Goal: Task Accomplishment & Management: Use online tool/utility

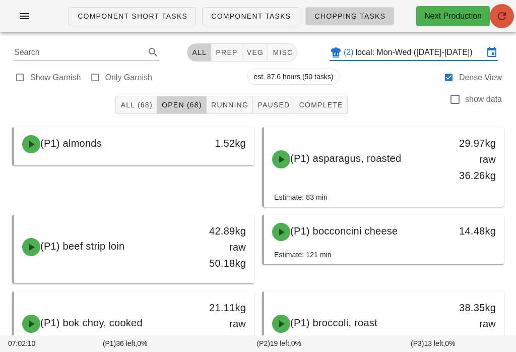
click at [507, 14] on icon "button" at bounding box center [502, 16] width 12 height 12
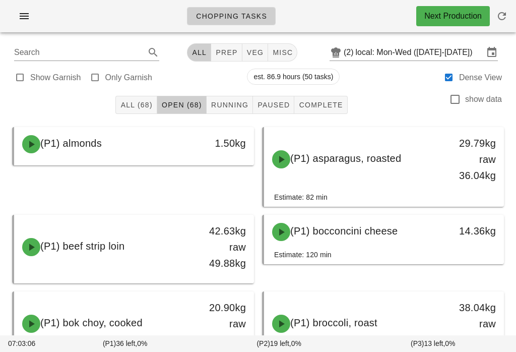
click at [249, 50] on span "veg" at bounding box center [255, 52] width 18 height 8
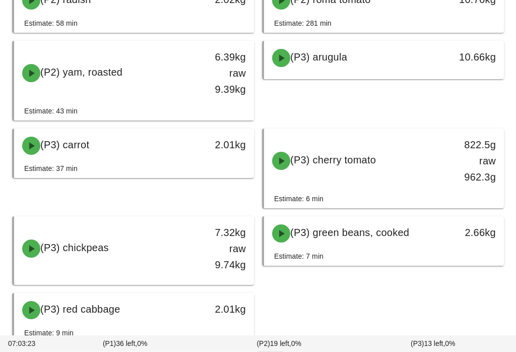
scroll to position [1300, 0]
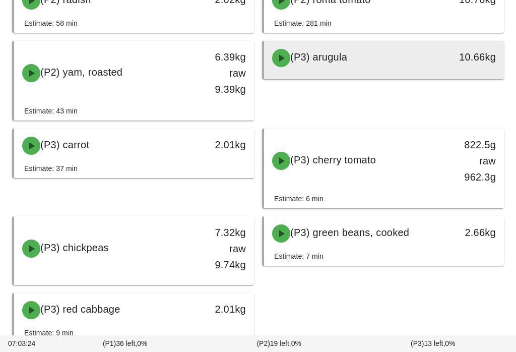
click at [422, 67] on div "(P3) arugula" at bounding box center [354, 58] width 177 height 30
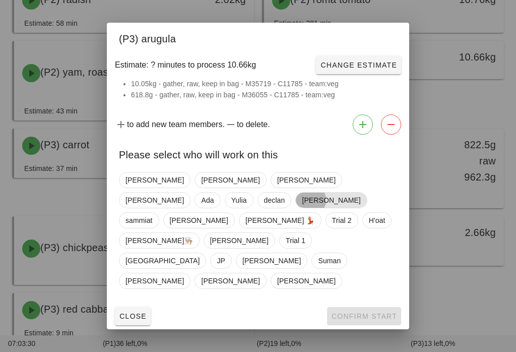
click at [302, 208] on span "[PERSON_NAME]" at bounding box center [331, 200] width 58 height 15
click at [368, 307] on button "Confirm Start" at bounding box center [364, 316] width 74 height 18
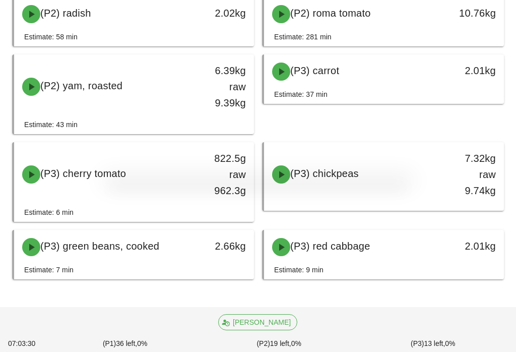
scroll to position [1271, 0]
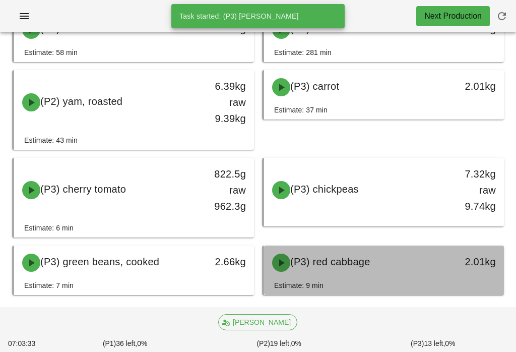
click at [353, 264] on span "(P3) red cabbage" at bounding box center [330, 261] width 80 height 11
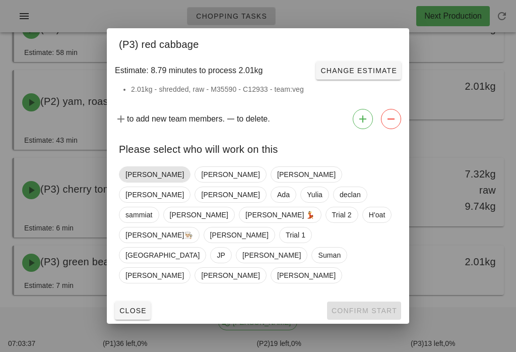
click at [134, 182] on span "[PERSON_NAME]" at bounding box center [155, 174] width 72 height 16
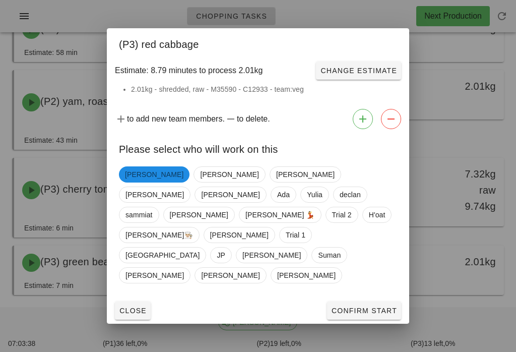
click at [368, 306] on span "Confirm Start" at bounding box center [364, 310] width 66 height 8
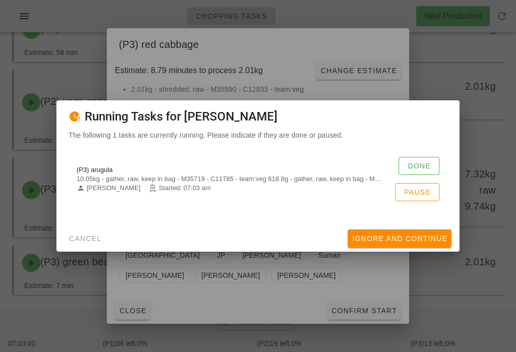
click at [429, 167] on button "Done" at bounding box center [419, 166] width 41 height 18
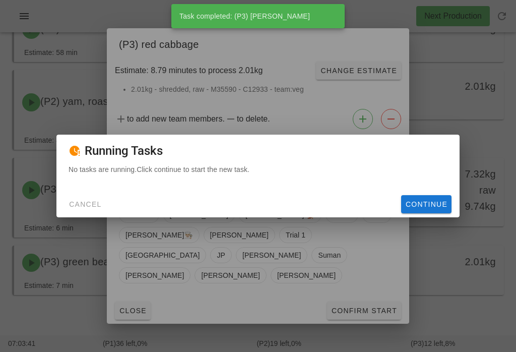
click at [418, 207] on span "Continue" at bounding box center [426, 204] width 42 height 8
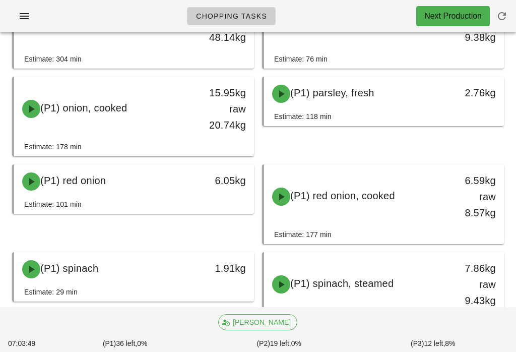
scroll to position [622, 0]
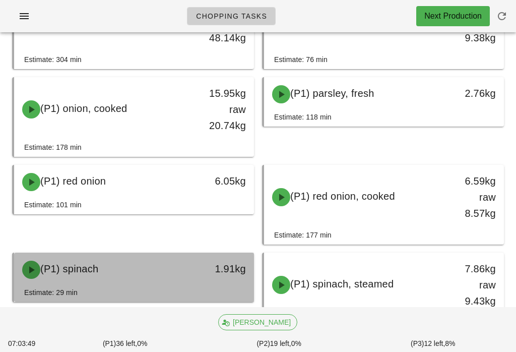
click at [218, 276] on div "1.91kg" at bounding box center [222, 269] width 47 height 16
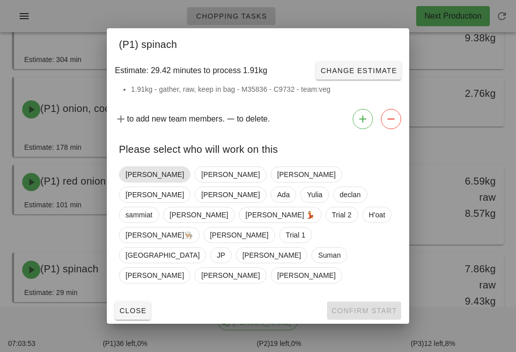
click at [131, 182] on span "[PERSON_NAME]" at bounding box center [155, 174] width 72 height 16
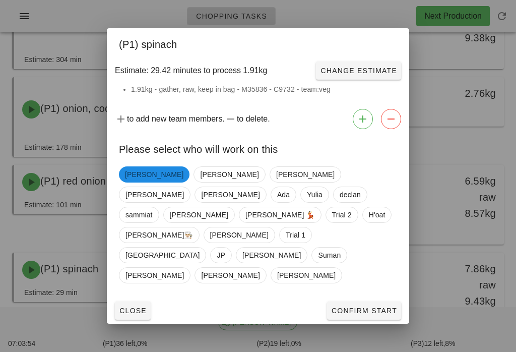
click at [363, 306] on span "Confirm Start" at bounding box center [364, 310] width 66 height 8
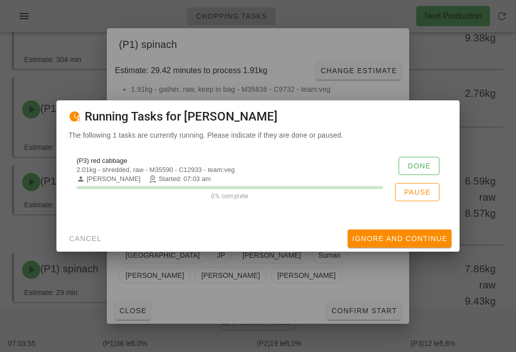
click at [422, 169] on span "Done" at bounding box center [419, 166] width 24 height 8
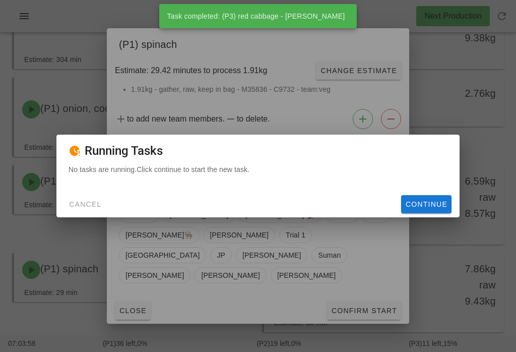
click at [432, 207] on span "Continue" at bounding box center [426, 204] width 42 height 8
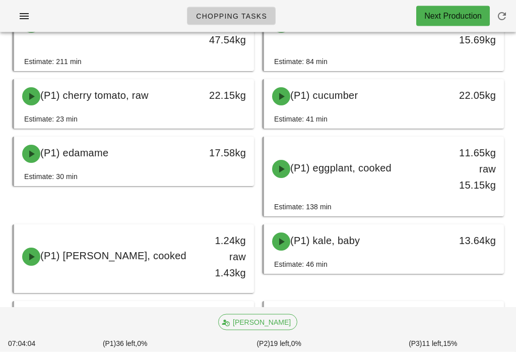
scroll to position [311, 0]
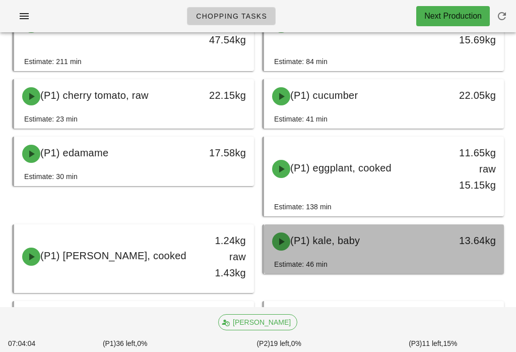
click at [453, 243] on div "13.64kg" at bounding box center [472, 240] width 47 height 16
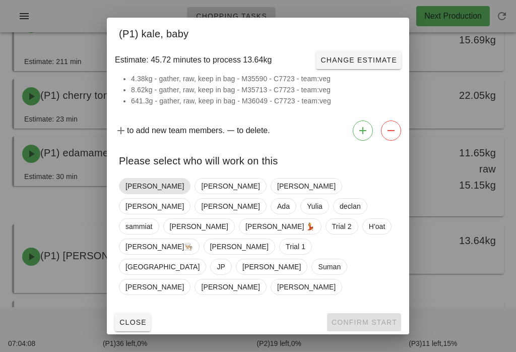
click at [137, 194] on span "[PERSON_NAME]" at bounding box center [154, 185] width 58 height 15
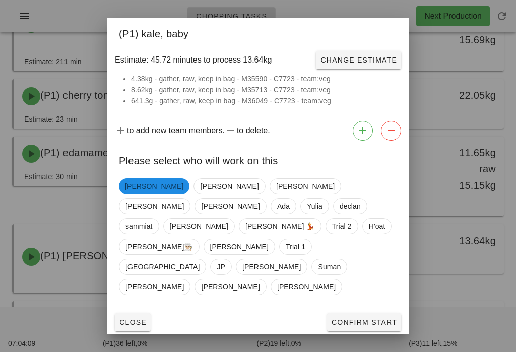
click at [360, 313] on button "Confirm Start" at bounding box center [364, 322] width 74 height 18
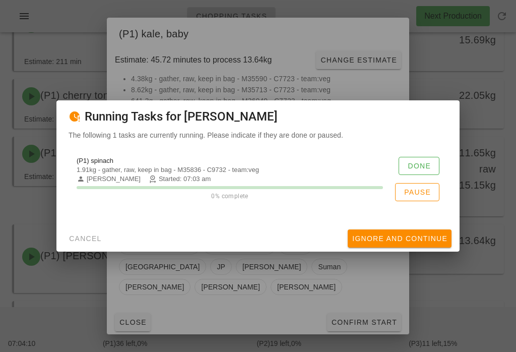
click at [416, 162] on span "Done" at bounding box center [419, 166] width 24 height 8
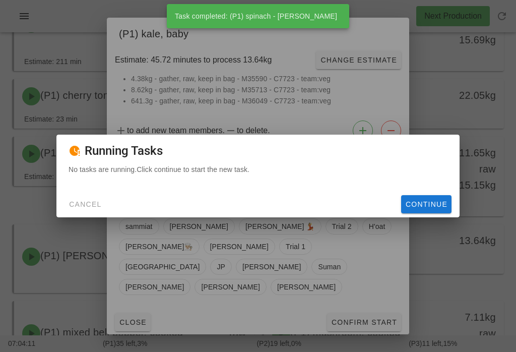
click at [432, 198] on button "Continue" at bounding box center [426, 204] width 50 height 18
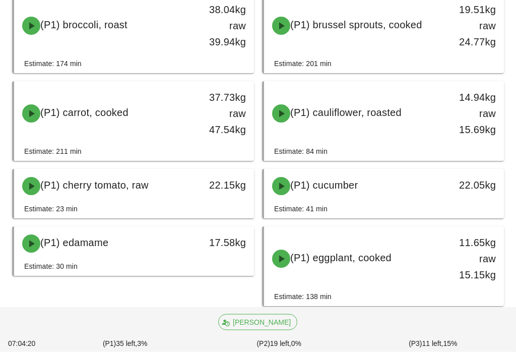
scroll to position [221, 0]
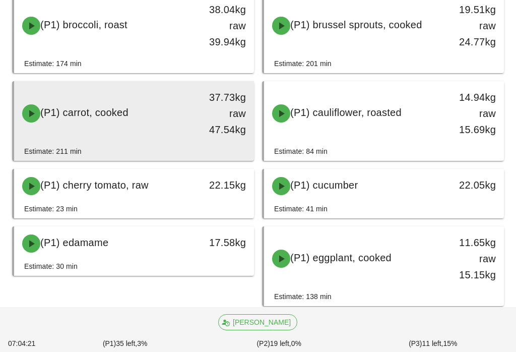
click at [216, 136] on div "37.73kg raw 47.54kg" at bounding box center [222, 113] width 47 height 48
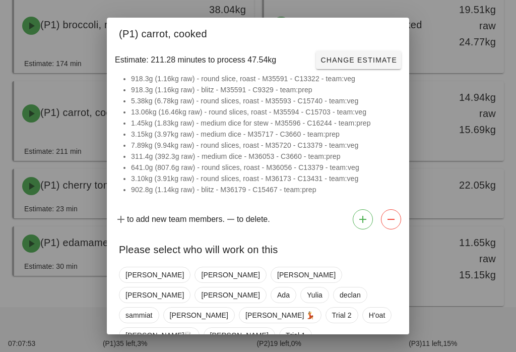
click at [452, 170] on div at bounding box center [258, 176] width 516 height 352
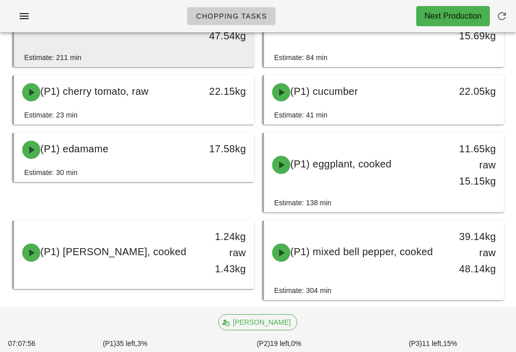
scroll to position [308, 0]
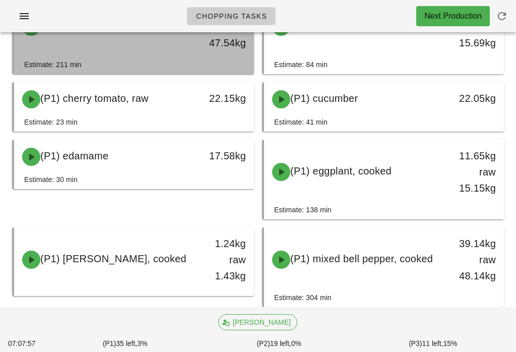
click at [210, 47] on div "37.73kg raw 47.54kg" at bounding box center [222, 27] width 47 height 48
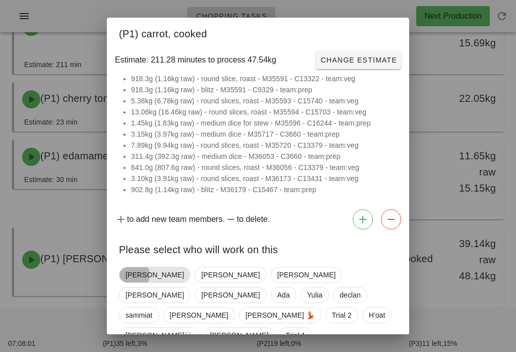
click at [130, 276] on span "[PERSON_NAME]" at bounding box center [154, 274] width 58 height 15
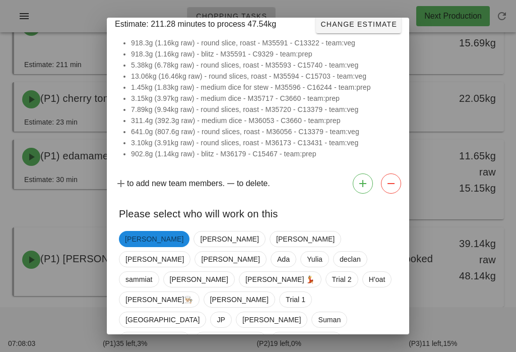
scroll to position [35, 0]
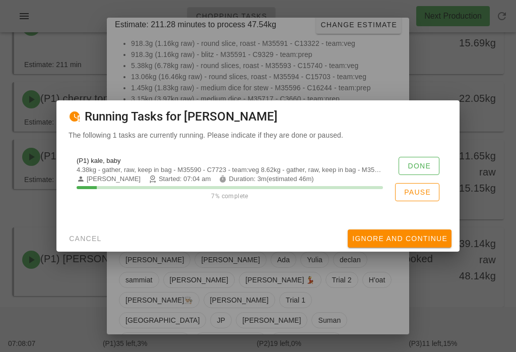
click at [431, 164] on button "Done" at bounding box center [419, 166] width 41 height 18
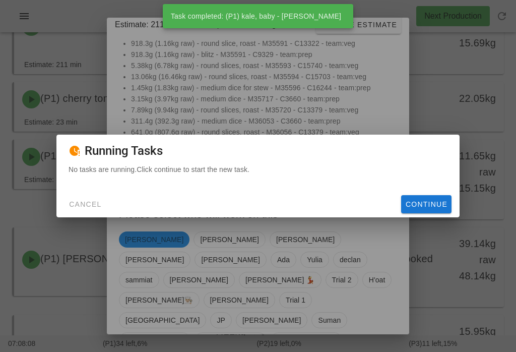
click at [431, 208] on span "Continue" at bounding box center [426, 204] width 42 height 8
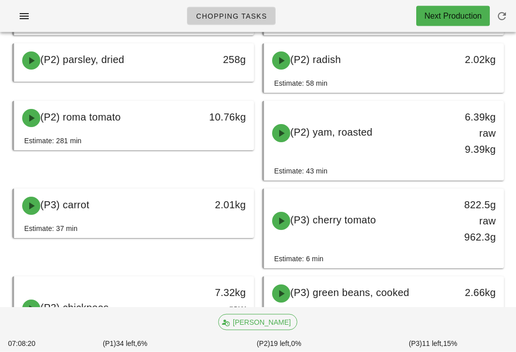
scroll to position [1072, 0]
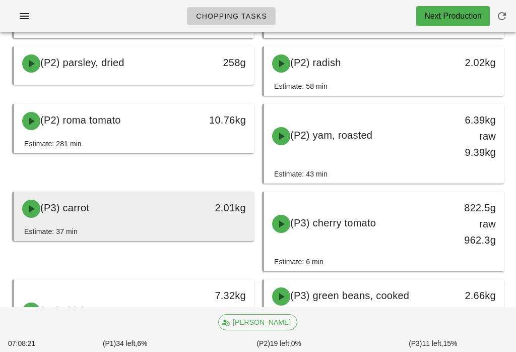
click at [189, 220] on div "(P3) carrot" at bounding box center [104, 209] width 177 height 30
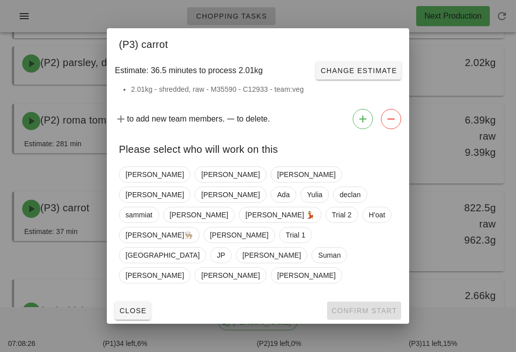
click at [129, 301] on button "Close" at bounding box center [133, 310] width 36 height 18
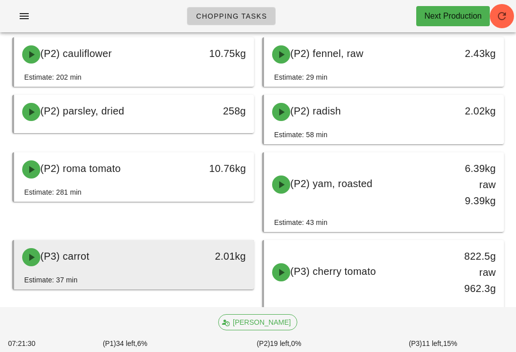
scroll to position [1022, 0]
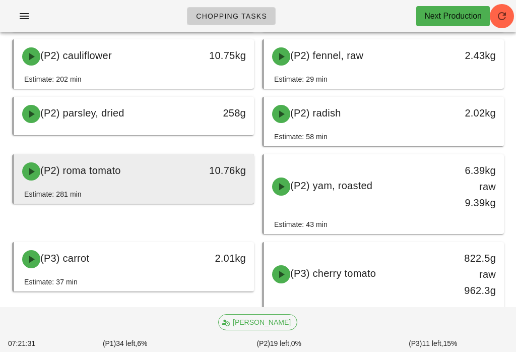
click at [170, 177] on div "(P2) roma tomato" at bounding box center [104, 171] width 177 height 30
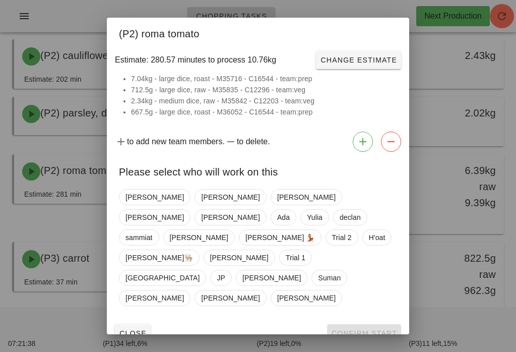
click at [140, 324] on button "Close" at bounding box center [133, 333] width 36 height 18
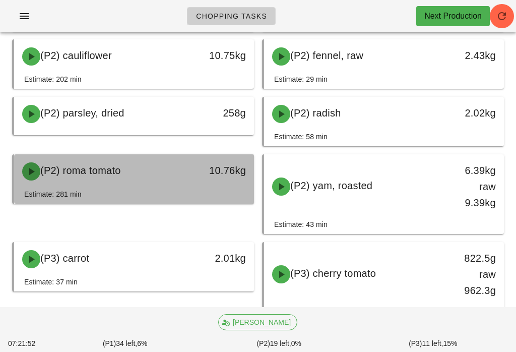
click at [171, 187] on div "(P2) roma tomato 10.76kg" at bounding box center [134, 171] width 240 height 34
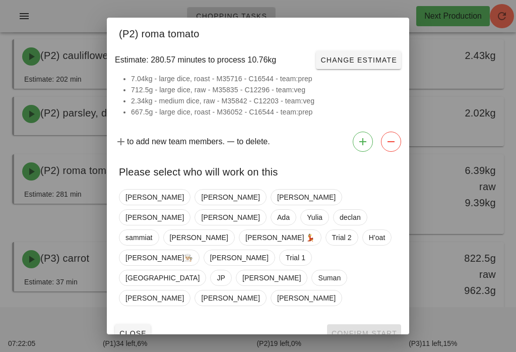
click at [125, 324] on button "Close" at bounding box center [133, 333] width 36 height 18
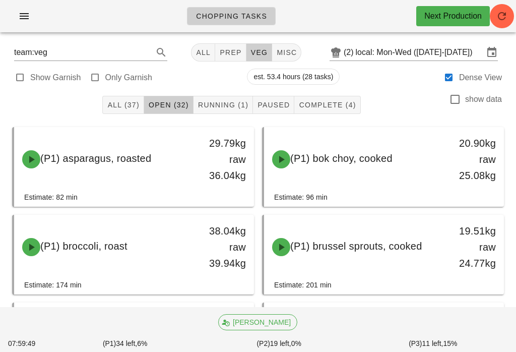
click at [209, 93] on div "All (37) Open (32) Running (1) Paused Complete (4) show data" at bounding box center [258, 105] width 504 height 32
click at [220, 101] on span "Running (1)" at bounding box center [223, 105] width 51 height 8
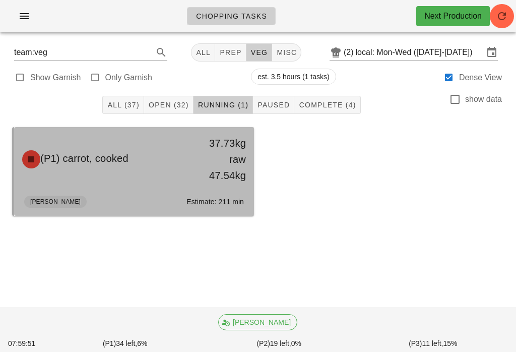
click at [205, 186] on div "37.73kg raw 47.54kg" at bounding box center [222, 159] width 59 height 60
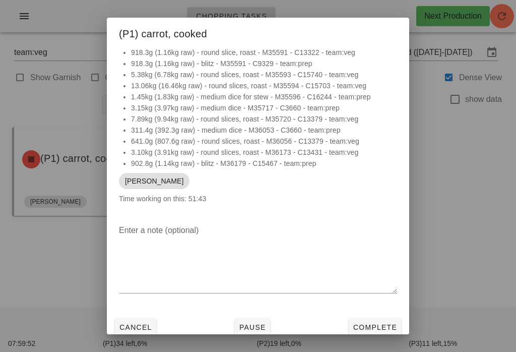
click at [258, 321] on button "Pause" at bounding box center [252, 327] width 35 height 18
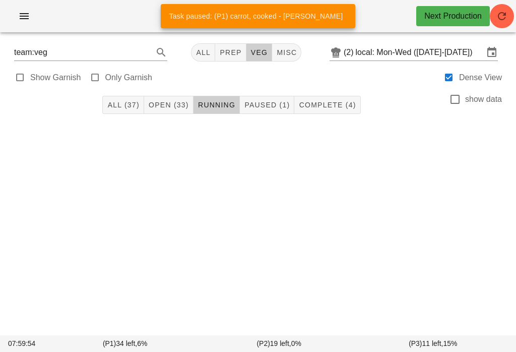
click at [174, 90] on div "All (37) Open (33) Running Paused (1) Complete (4) show data" at bounding box center [258, 105] width 504 height 32
click at [176, 101] on span "Open (33)" at bounding box center [168, 105] width 41 height 8
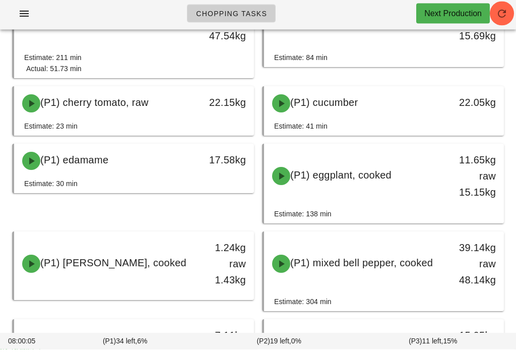
scroll to position [315, 0]
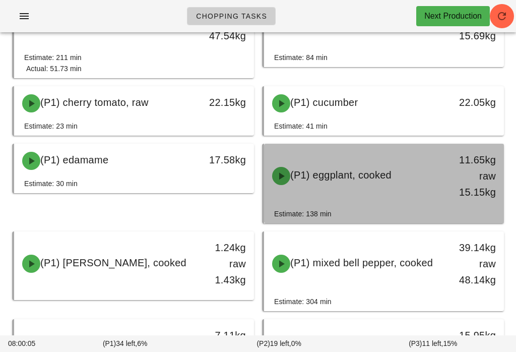
click at [425, 175] on div "(P1) eggplant, cooked" at bounding box center [354, 176] width 177 height 30
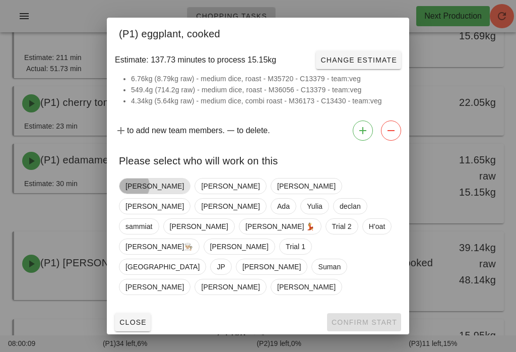
click at [133, 194] on span "[PERSON_NAME]" at bounding box center [154, 185] width 58 height 15
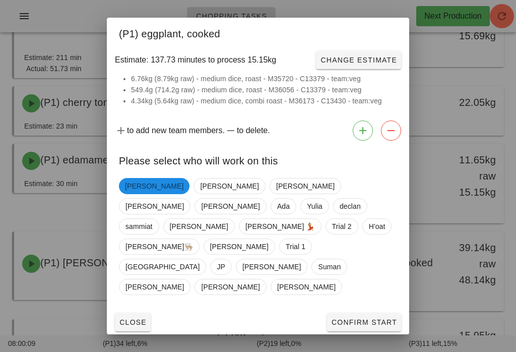
click at [356, 313] on button "Confirm Start" at bounding box center [364, 322] width 74 height 18
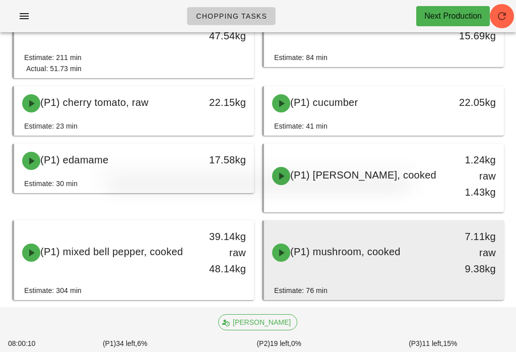
click at [357, 299] on div "Estimate: 76 min" at bounding box center [384, 292] width 220 height 15
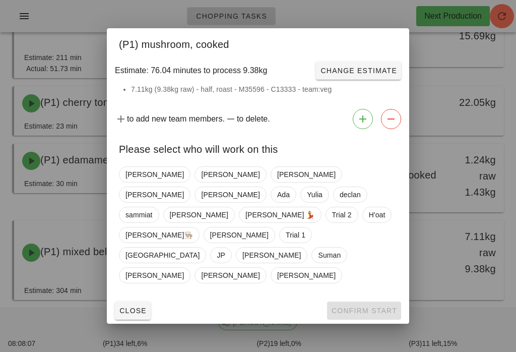
click at [456, 178] on div at bounding box center [258, 176] width 516 height 352
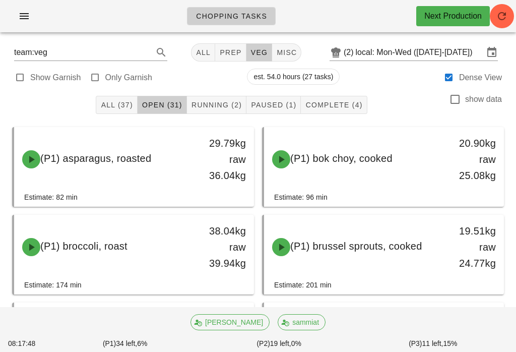
click at [218, 99] on button "Running (2)" at bounding box center [216, 105] width 59 height 18
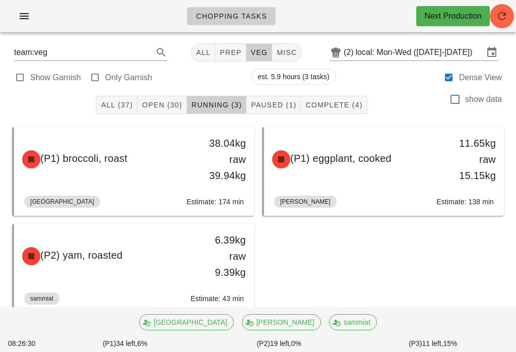
click at [168, 103] on span "Open (30)" at bounding box center [162, 105] width 41 height 8
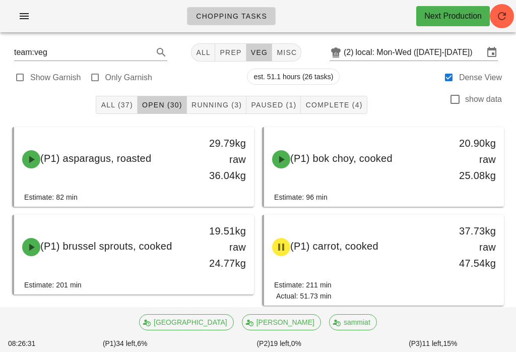
click at [218, 104] on span "Running (3)" at bounding box center [216, 105] width 51 height 8
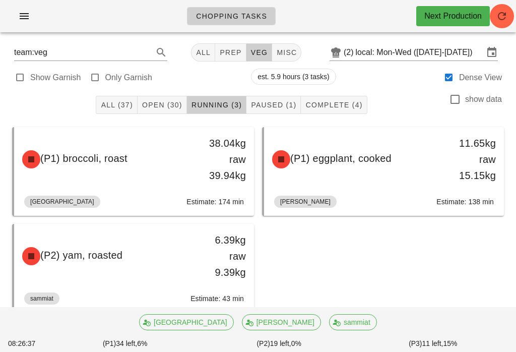
click at [165, 96] on button "Open (30)" at bounding box center [162, 105] width 49 height 18
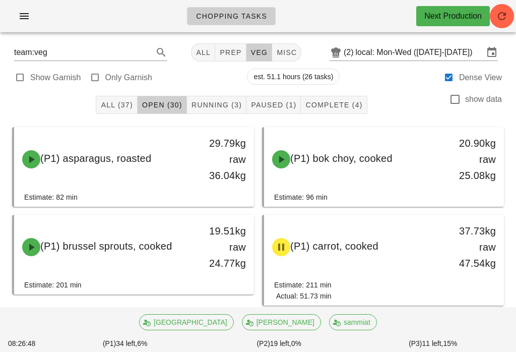
click at [120, 105] on span "All (37)" at bounding box center [116, 105] width 32 height 8
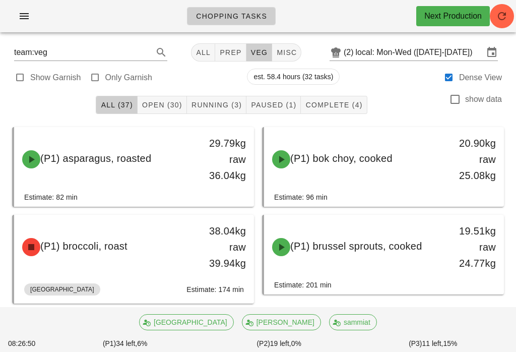
click at [221, 49] on span "prep" at bounding box center [230, 52] width 22 height 8
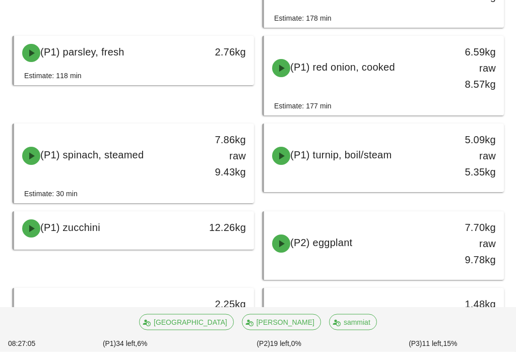
scroll to position [374, 0]
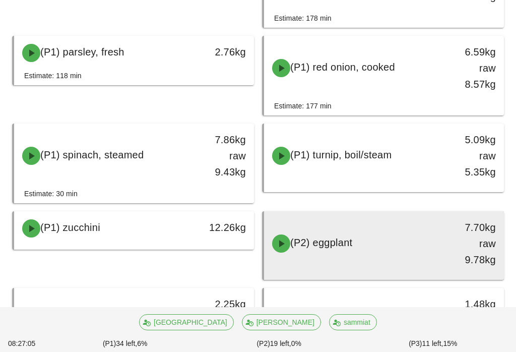
click at [402, 253] on div "(P2) eggplant" at bounding box center [354, 243] width 177 height 30
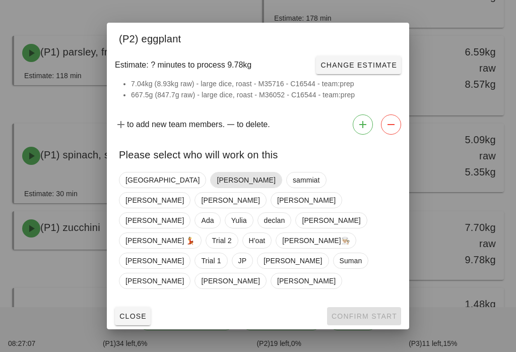
click at [217, 187] on span "[PERSON_NAME]" at bounding box center [246, 179] width 58 height 15
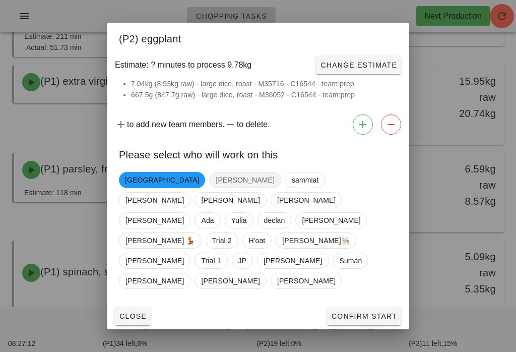
scroll to position [257, 0]
click at [130, 188] on span "[GEOGRAPHIC_DATA]" at bounding box center [162, 180] width 74 height 16
click at [216, 187] on span "[PERSON_NAME]" at bounding box center [245, 179] width 58 height 15
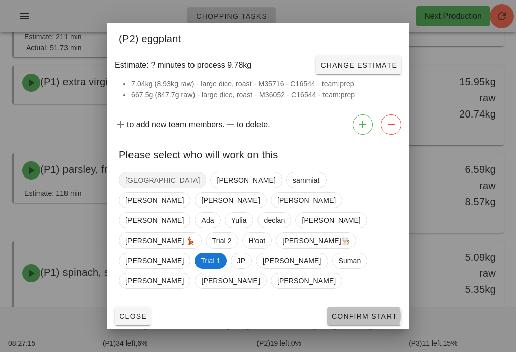
click at [381, 312] on span "Confirm Start" at bounding box center [364, 316] width 66 height 8
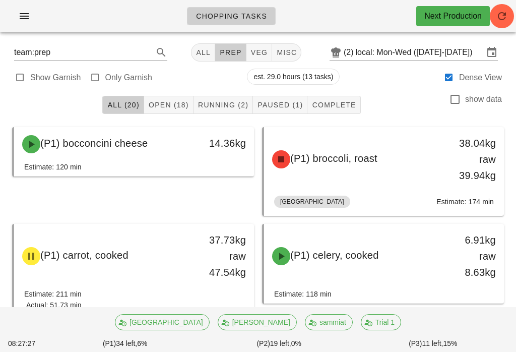
click at [220, 102] on span "Running (2)" at bounding box center [223, 105] width 51 height 8
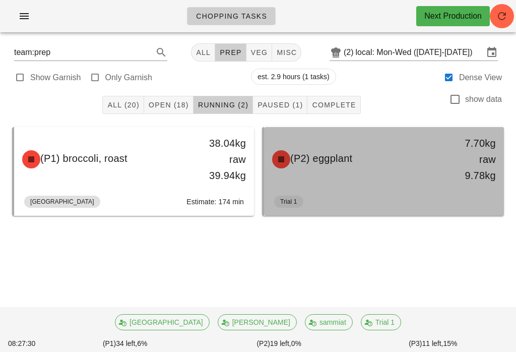
click at [360, 164] on div "(P2) eggplant" at bounding box center [354, 159] width 177 height 30
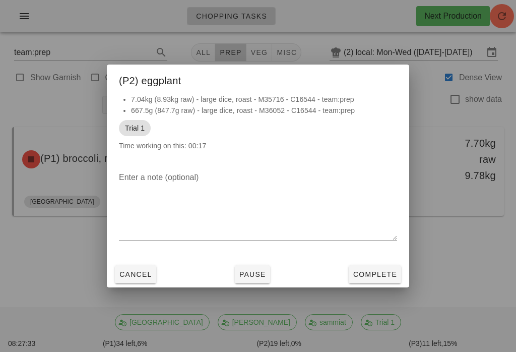
click at [142, 272] on span "Cancel" at bounding box center [135, 274] width 33 height 8
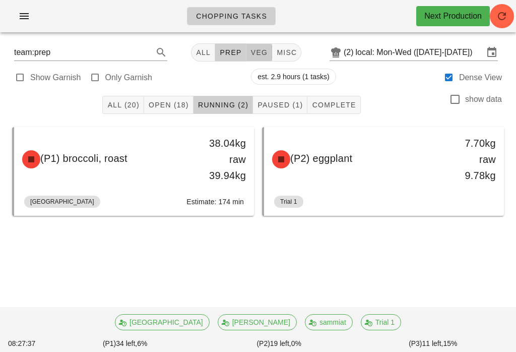
click at [250, 48] on span "veg" at bounding box center [259, 52] width 18 height 8
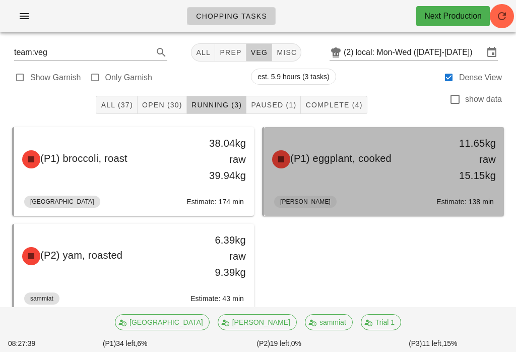
click at [365, 183] on div "(P1) eggplant, cooked 11.65kg raw 15.15kg" at bounding box center [384, 159] width 236 height 60
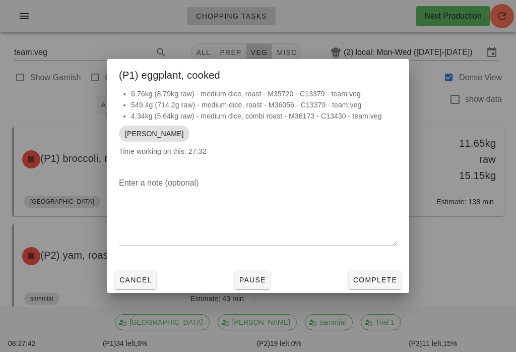
click at [137, 269] on div "Cancel Pause Complete" at bounding box center [258, 280] width 302 height 26
click at [128, 287] on button "Cancel" at bounding box center [135, 280] width 41 height 18
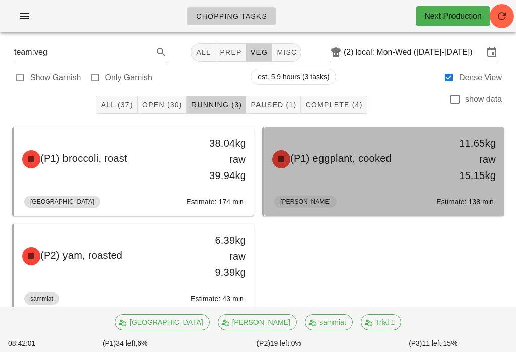
click at [400, 195] on div "[PERSON_NAME]: 138 min" at bounding box center [384, 204] width 220 height 24
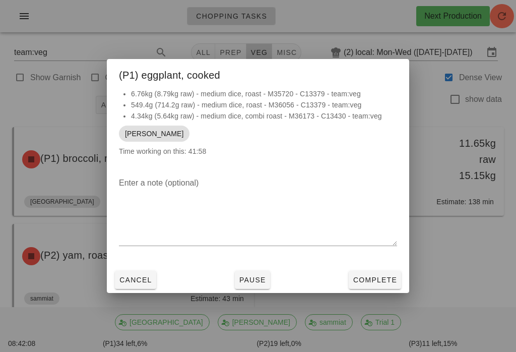
click at [140, 273] on button "Cancel" at bounding box center [135, 280] width 41 height 18
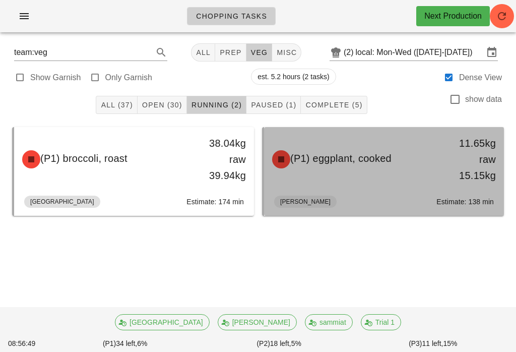
click at [370, 171] on div "(P1) eggplant, cooked" at bounding box center [354, 159] width 177 height 30
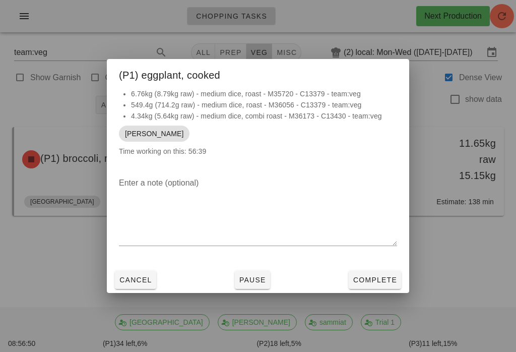
click at [256, 284] on span "Pause" at bounding box center [252, 280] width 27 height 8
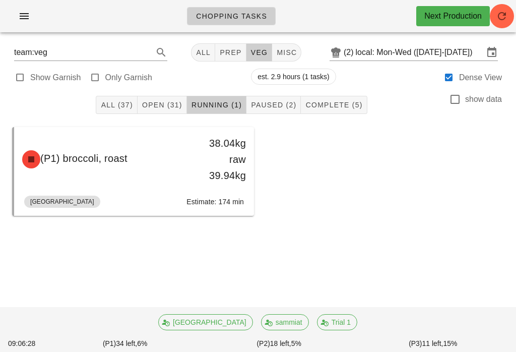
click at [149, 112] on button "Open (31)" at bounding box center [162, 105] width 49 height 18
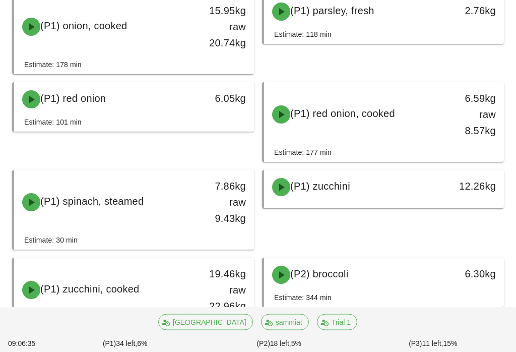
scroll to position [651, 0]
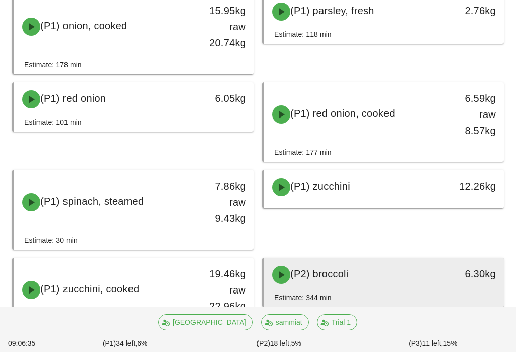
click at [357, 277] on div "(P2) broccoli" at bounding box center [354, 275] width 177 height 30
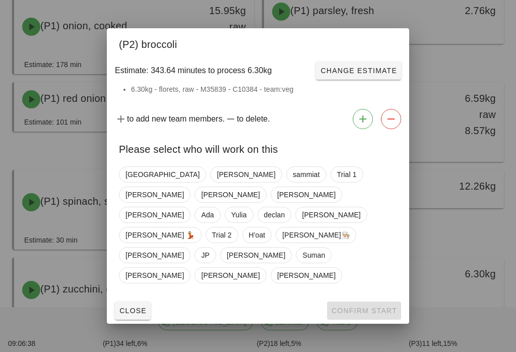
click at [129, 282] on div "[PERSON_NAME] sammiat Trial 1 [PERSON_NAME] [PERSON_NAME] Ada [PERSON_NAME] dec…" at bounding box center [258, 229] width 302 height 135
click at [132, 306] on span "Close" at bounding box center [133, 310] width 28 height 8
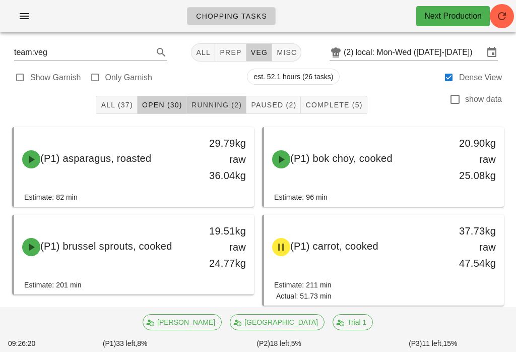
click at [233, 89] on div "All (37) Open (30) Running (2) Paused (2) Complete (5) show data" at bounding box center [258, 105] width 504 height 32
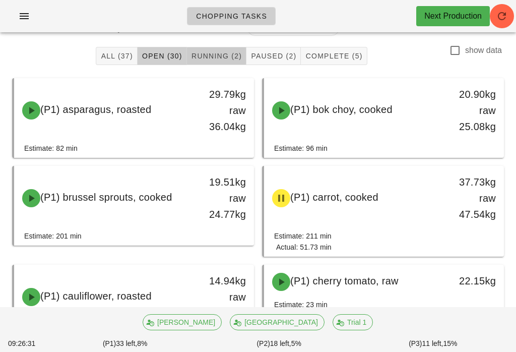
click at [213, 49] on button "Running (2)" at bounding box center [216, 56] width 59 height 18
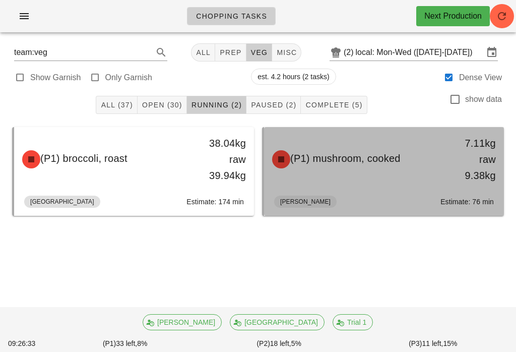
click at [382, 168] on div "(P1) mushroom, cooked 7.11kg raw 9.38kg" at bounding box center [384, 159] width 236 height 60
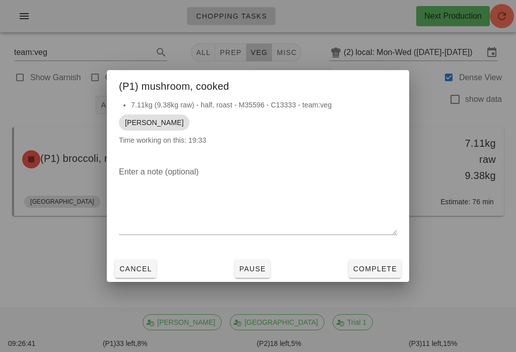
click at [367, 263] on button "Complete" at bounding box center [375, 269] width 52 height 18
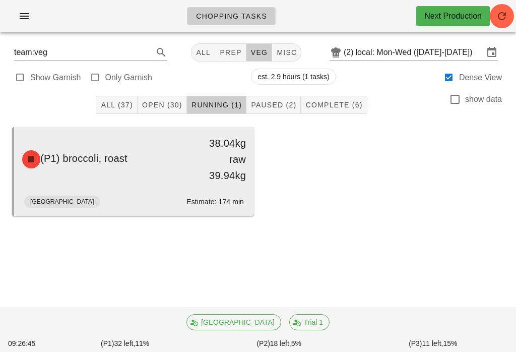
click at [192, 186] on div "(P1) broccoli, roast 38.04kg raw 39.94kg" at bounding box center [134, 159] width 236 height 60
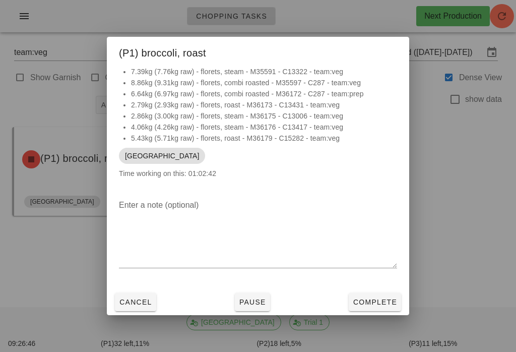
click at [245, 298] on span "Pause" at bounding box center [252, 302] width 27 height 8
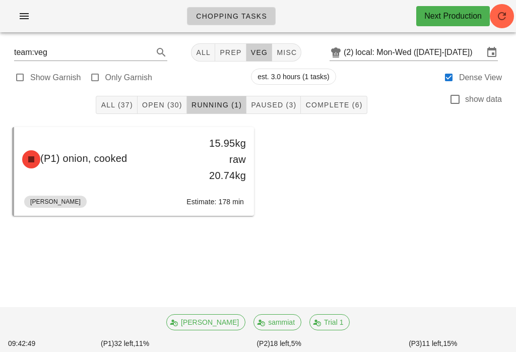
click at [159, 105] on span "Open (30)" at bounding box center [162, 105] width 41 height 8
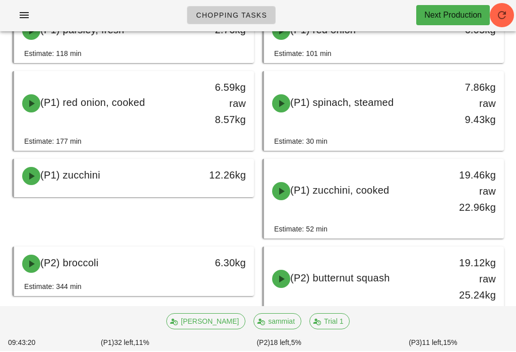
scroll to position [643, 0]
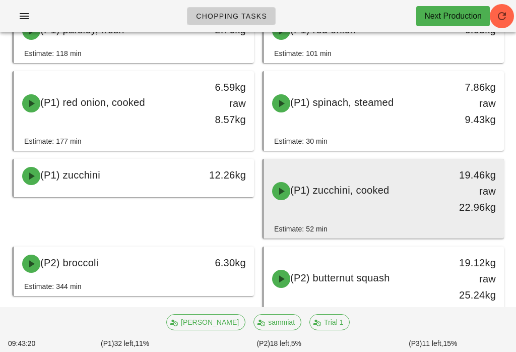
click at [412, 197] on div "(P1) zucchini, cooked" at bounding box center [354, 191] width 177 height 30
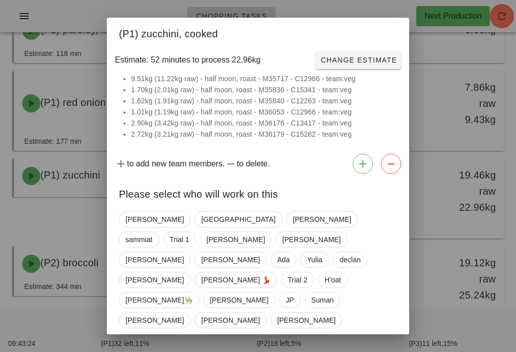
click at [502, 195] on div at bounding box center [258, 176] width 516 height 352
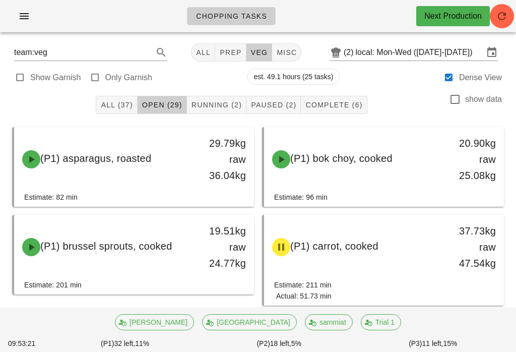
click at [213, 105] on span "Running (2)" at bounding box center [216, 105] width 51 height 8
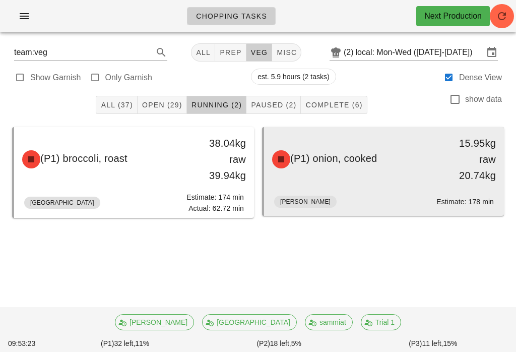
click at [405, 172] on div "(P1) onion, cooked" at bounding box center [354, 159] width 177 height 30
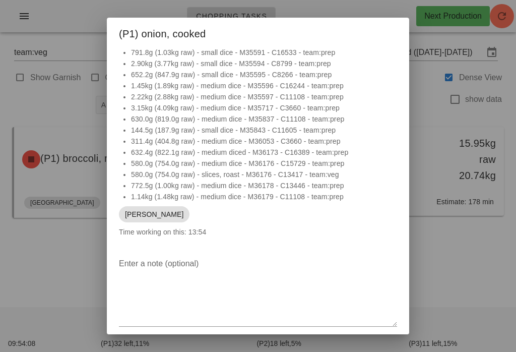
click at [450, 275] on div at bounding box center [258, 176] width 516 height 352
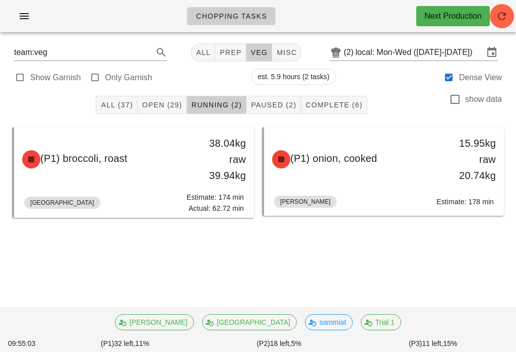
click at [162, 97] on button "Open (29)" at bounding box center [162, 105] width 49 height 18
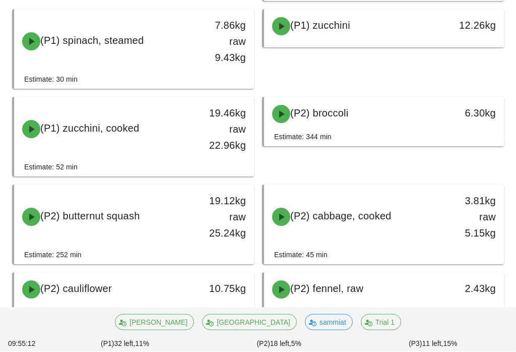
scroll to position [724, 0]
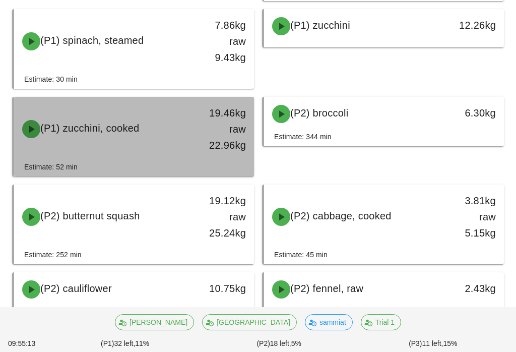
click at [213, 130] on div "19.46kg raw 22.96kg" at bounding box center [222, 129] width 47 height 48
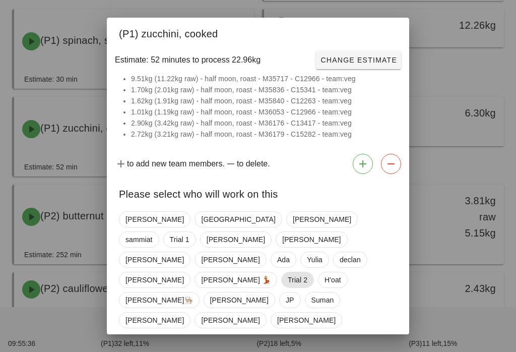
click at [288, 272] on span "Trial 2" at bounding box center [298, 279] width 20 height 15
click at [364, 351] on span "Confirm Start" at bounding box center [364, 355] width 66 height 8
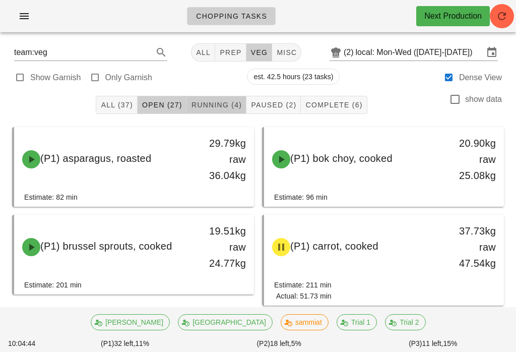
click at [223, 112] on button "Running (4)" at bounding box center [216, 105] width 59 height 18
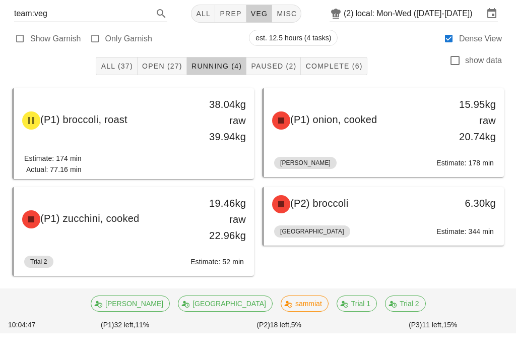
scroll to position [20, 0]
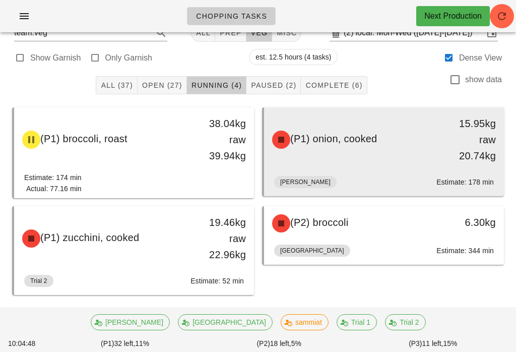
click at [367, 166] on div "(P1) onion, cooked 15.95kg raw 20.74kg" at bounding box center [384, 139] width 236 height 60
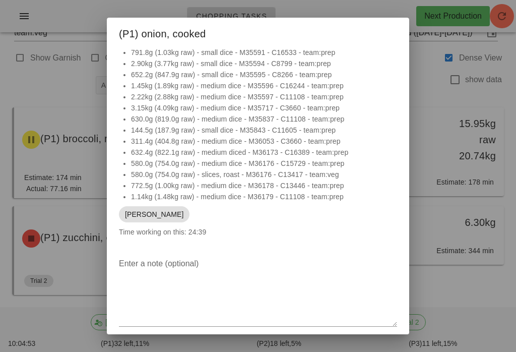
click at [468, 270] on div at bounding box center [258, 176] width 516 height 352
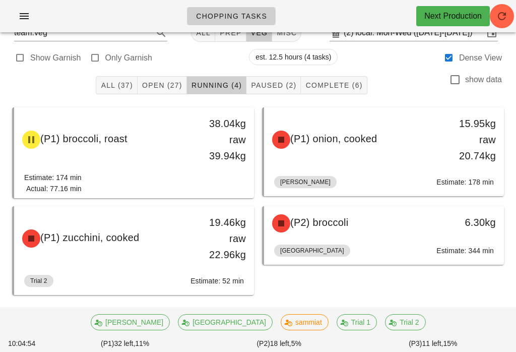
click at [167, 79] on button "Open (27)" at bounding box center [162, 85] width 49 height 18
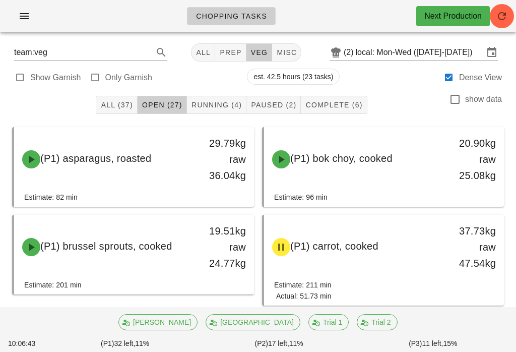
click at [207, 107] on span "Running (4)" at bounding box center [216, 105] width 51 height 8
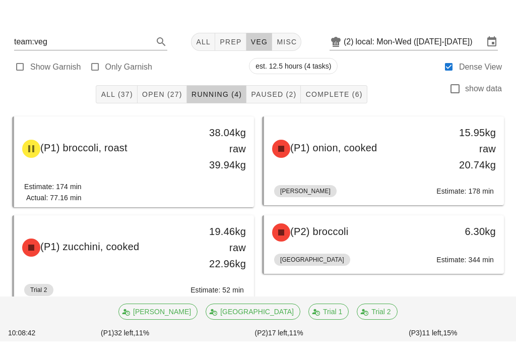
scroll to position [20, 0]
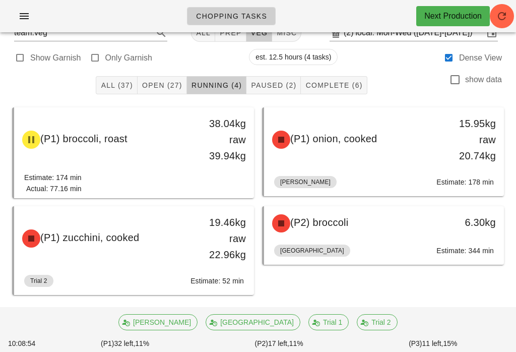
click at [165, 78] on button "Open (27)" at bounding box center [162, 85] width 49 height 18
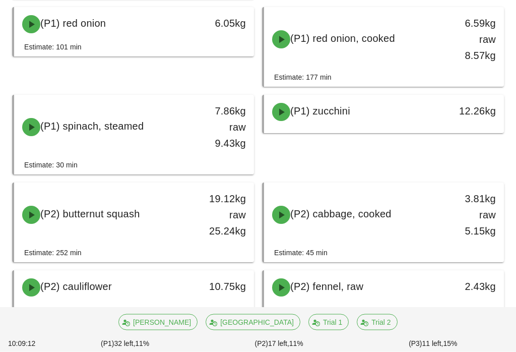
scroll to position [637, 0]
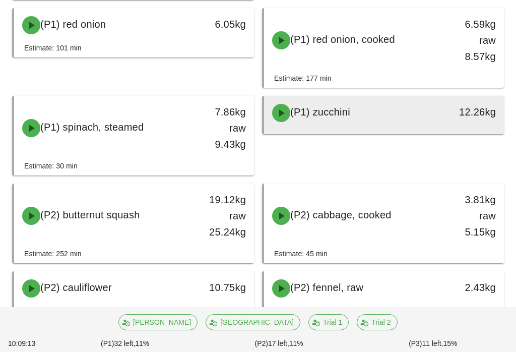
click at [371, 117] on div "(P1) zucchini" at bounding box center [354, 113] width 177 height 30
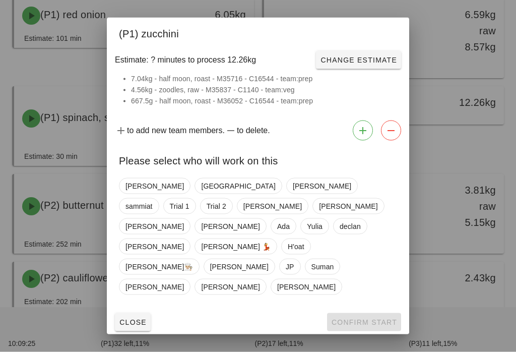
scroll to position [647, 0]
click at [131, 318] on span "Close" at bounding box center [133, 322] width 28 height 8
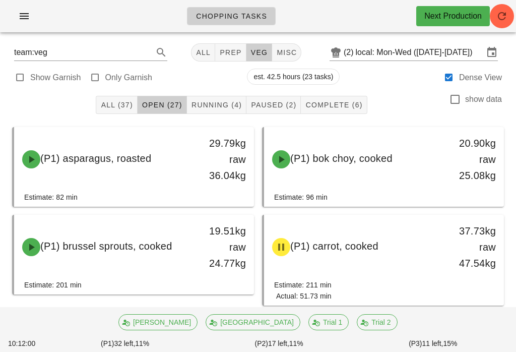
click at [225, 99] on button "Running (4)" at bounding box center [216, 105] width 59 height 18
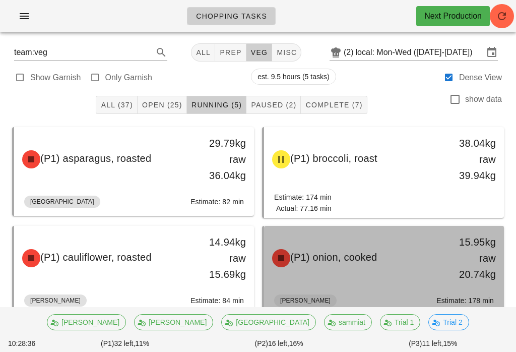
click at [314, 254] on span "(P1) onion, cooked" at bounding box center [333, 256] width 87 height 11
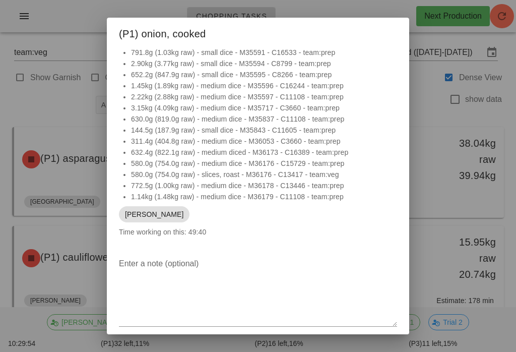
click at [485, 161] on div at bounding box center [258, 176] width 516 height 352
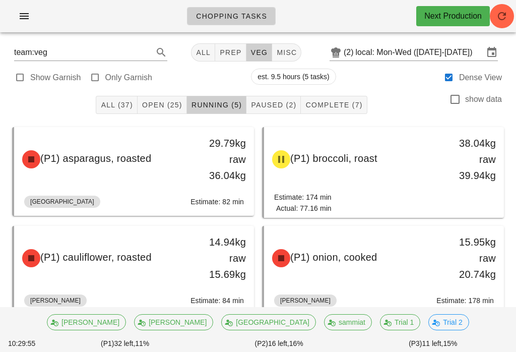
click at [168, 102] on span "Open (25)" at bounding box center [162, 105] width 41 height 8
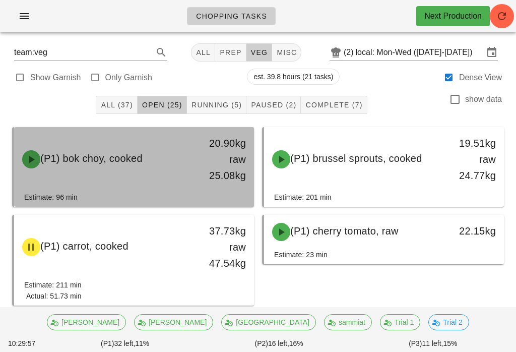
click at [199, 155] on div "20.90kg raw 25.08kg" at bounding box center [222, 159] width 59 height 60
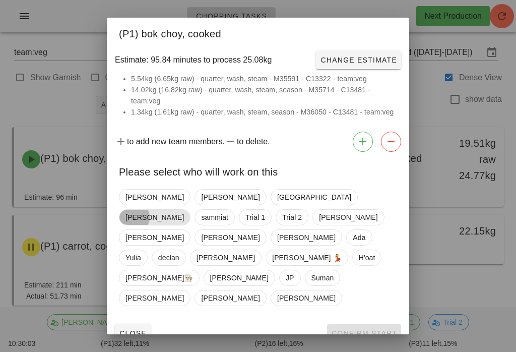
click at [184, 210] on span "[PERSON_NAME]" at bounding box center [154, 217] width 58 height 15
click at [365, 329] on span "Confirm Start" at bounding box center [364, 333] width 66 height 8
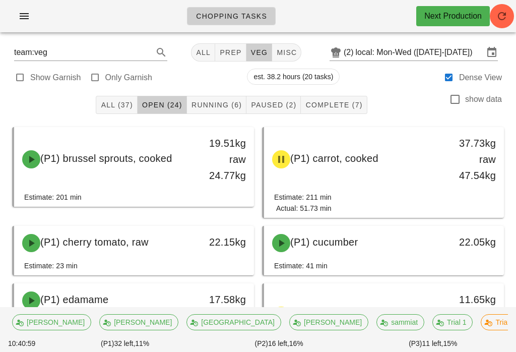
click at [216, 97] on button "Running (6)" at bounding box center [216, 105] width 59 height 18
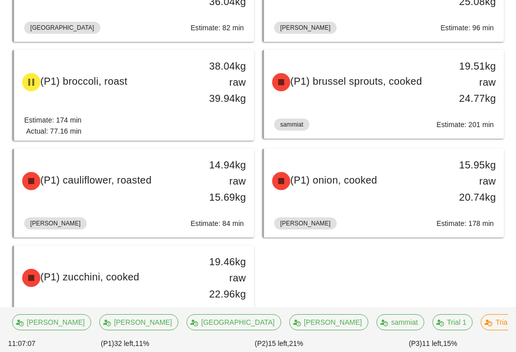
scroll to position [177, 0]
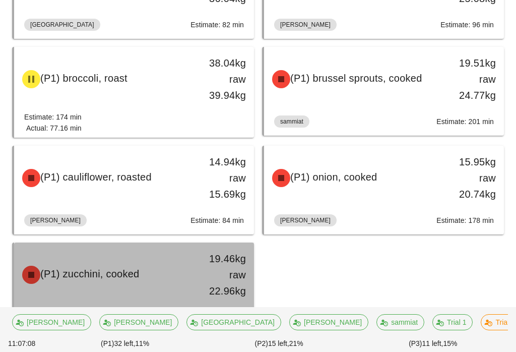
click at [202, 279] on div "19.46kg raw 22.96kg" at bounding box center [222, 274] width 47 height 48
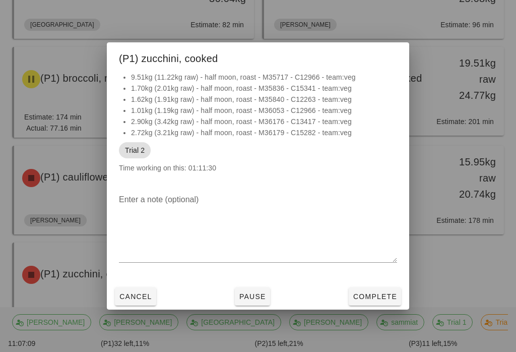
click at [378, 298] on button "Complete" at bounding box center [375, 296] width 52 height 18
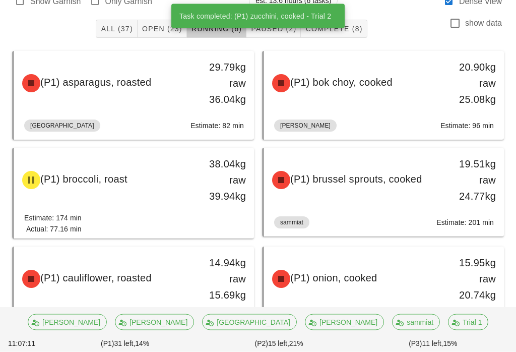
scroll to position [76, 0]
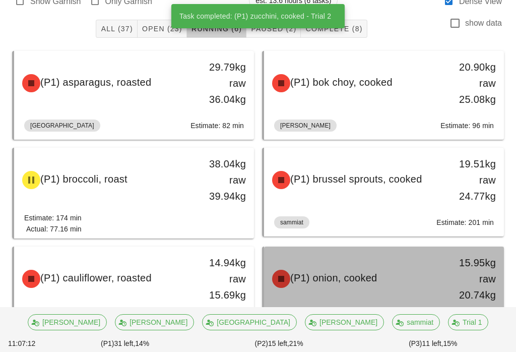
click at [403, 285] on div "(P1) onion, cooked" at bounding box center [354, 279] width 177 height 30
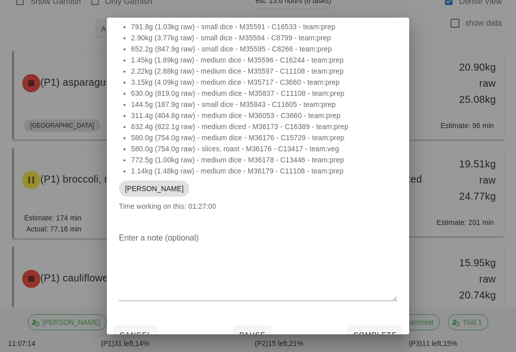
scroll to position [25, 0]
click at [374, 327] on button "Complete" at bounding box center [375, 335] width 52 height 18
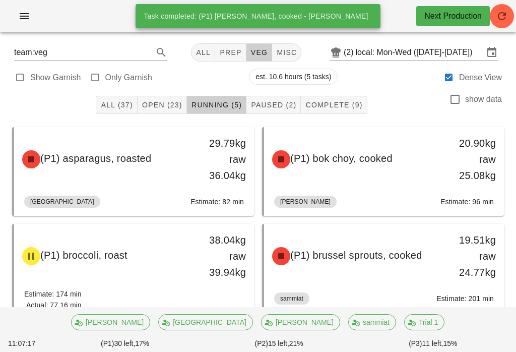
click at [169, 102] on span "Open (23)" at bounding box center [162, 105] width 41 height 8
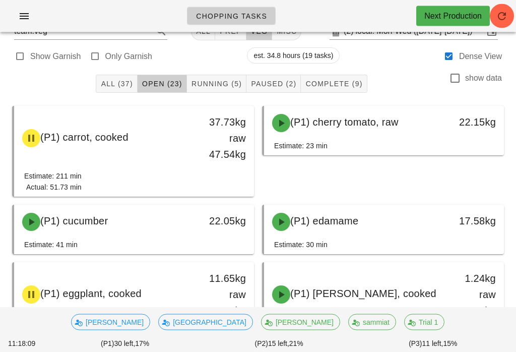
scroll to position [20, 0]
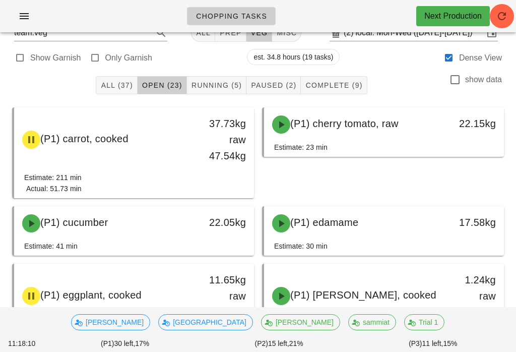
click at [214, 78] on button "Running (5)" at bounding box center [216, 85] width 59 height 18
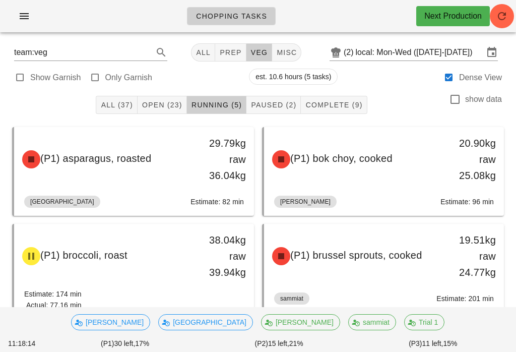
click at [162, 101] on span "Open (23)" at bounding box center [162, 105] width 41 height 8
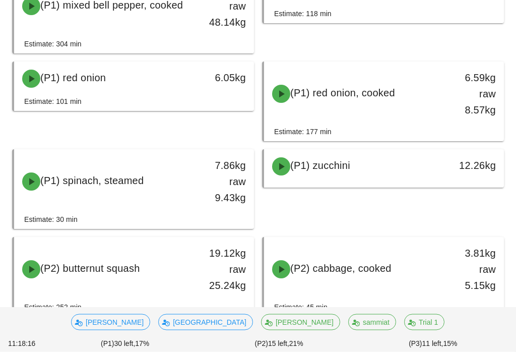
scroll to position [408, 0]
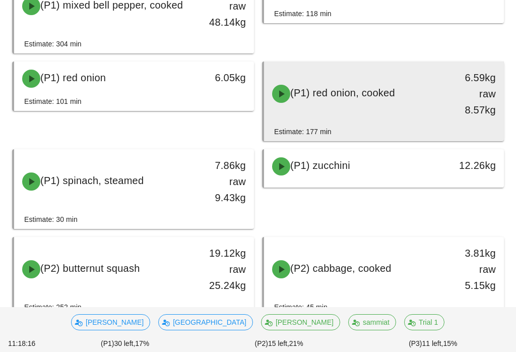
click at [429, 99] on div "(P1) red onion, cooked" at bounding box center [354, 94] width 177 height 30
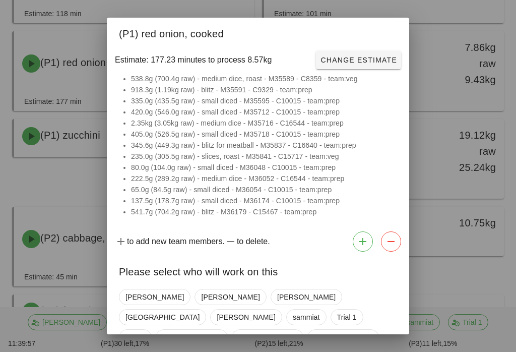
click at [442, 109] on div at bounding box center [258, 176] width 516 height 352
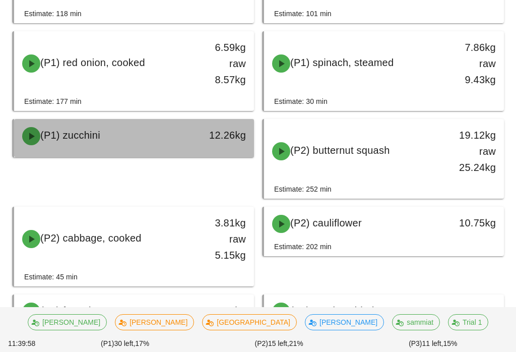
click at [64, 157] on div at bounding box center [134, 155] width 220 height 4
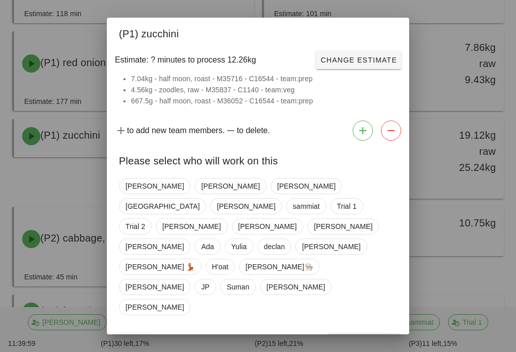
click at [54, 176] on div at bounding box center [258, 176] width 516 height 352
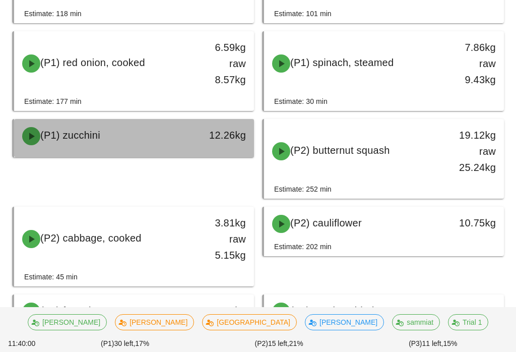
click at [64, 144] on div "(P1) zucchini" at bounding box center [104, 136] width 177 height 30
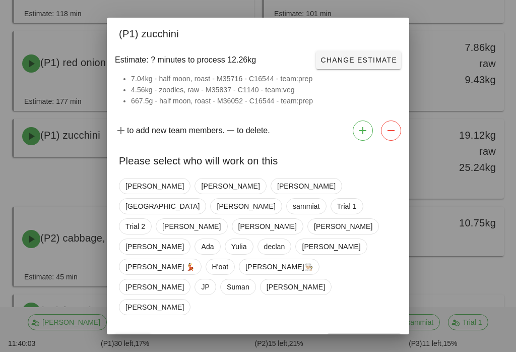
click at [428, 39] on div at bounding box center [258, 176] width 516 height 352
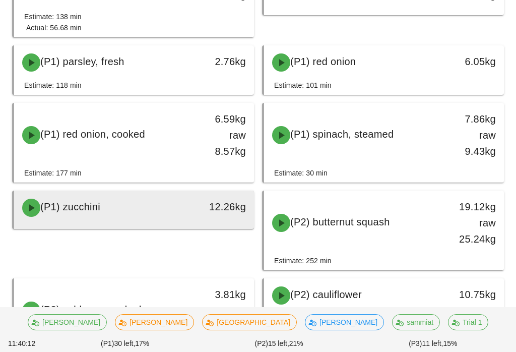
scroll to position [339, 0]
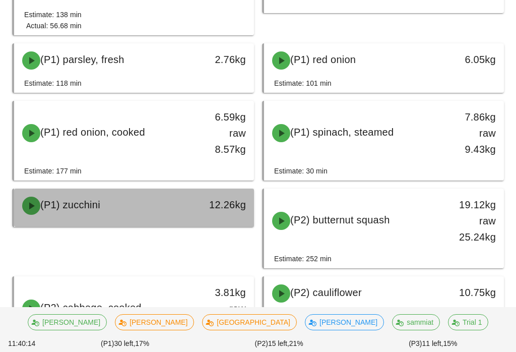
click at [114, 208] on div "(P1) zucchini" at bounding box center [104, 206] width 177 height 30
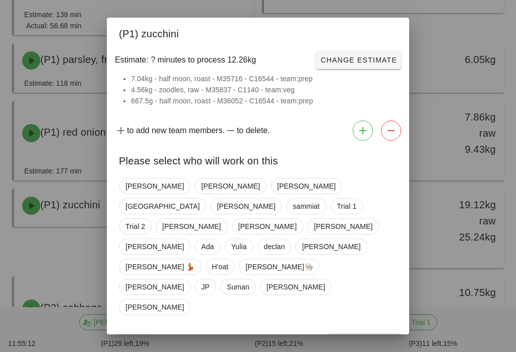
click at [124, 329] on div "Close Confirm Start" at bounding box center [258, 342] width 302 height 26
click at [136, 338] on span "Close" at bounding box center [133, 342] width 28 height 8
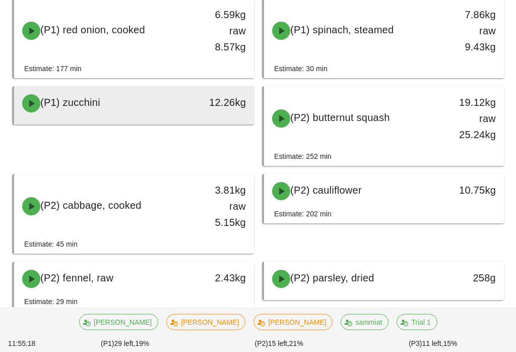
scroll to position [441, 0]
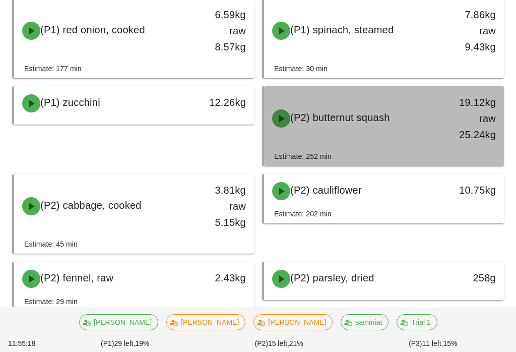
click at [408, 154] on div "Estimate: 252 min" at bounding box center [384, 158] width 220 height 15
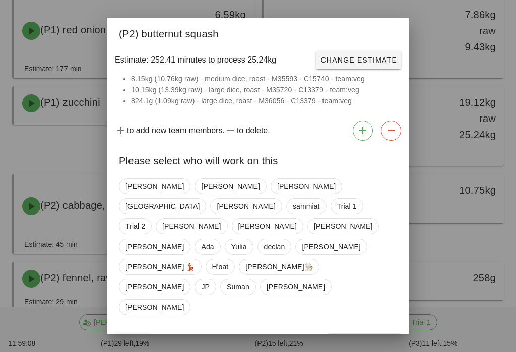
click at [138, 338] on span "Close" at bounding box center [133, 342] width 28 height 8
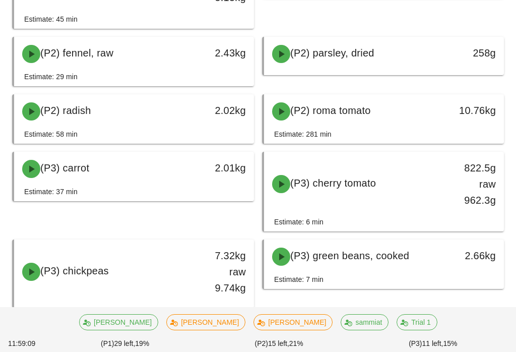
scroll to position [679, 0]
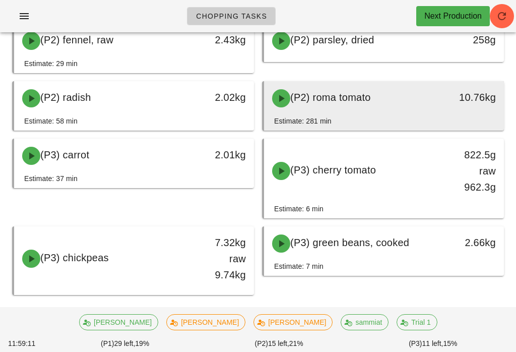
click at [417, 111] on div "(P2) roma tomato" at bounding box center [354, 98] width 177 height 30
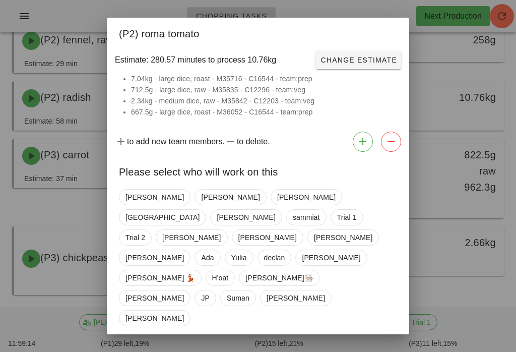
click at [132, 349] on span "Close" at bounding box center [133, 353] width 28 height 8
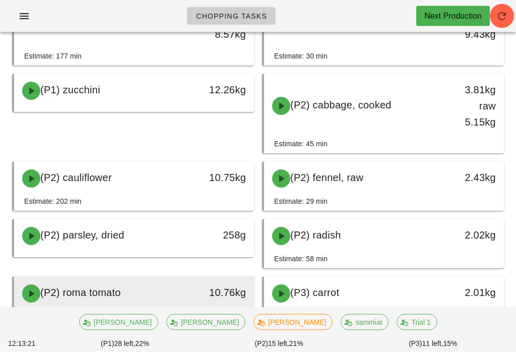
scroll to position [454, 0]
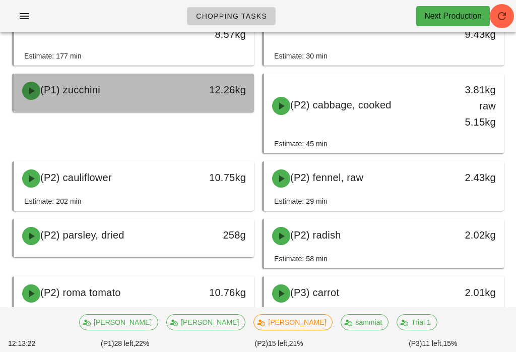
click at [123, 92] on div "(P1) zucchini" at bounding box center [104, 91] width 177 height 30
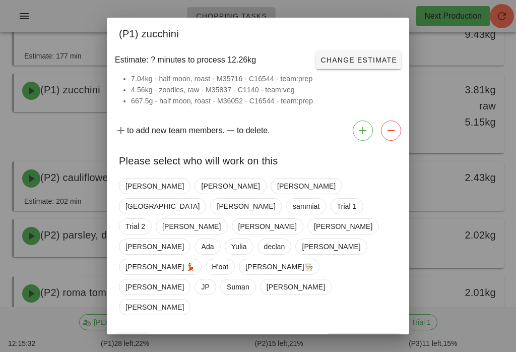
click at [127, 333] on button "Close" at bounding box center [133, 342] width 36 height 18
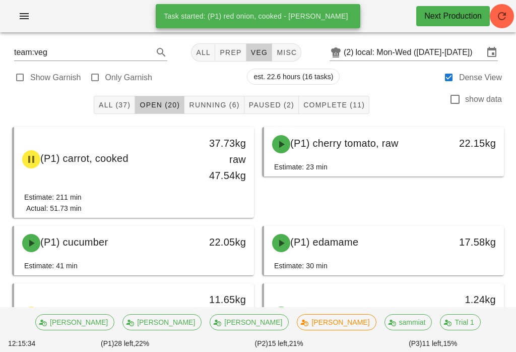
click at [219, 51] on span "prep" at bounding box center [230, 52] width 22 height 8
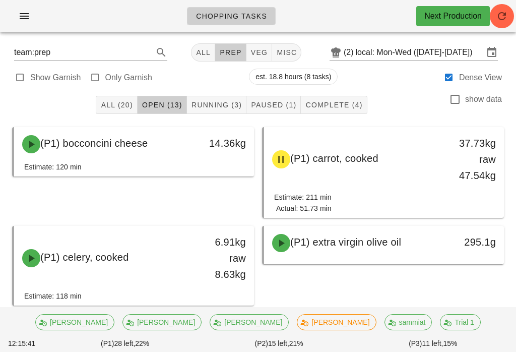
click at [256, 43] on button "veg" at bounding box center [259, 52] width 26 height 18
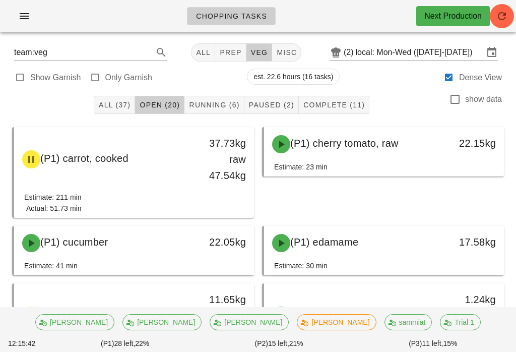
click at [278, 49] on span "misc" at bounding box center [286, 52] width 21 height 8
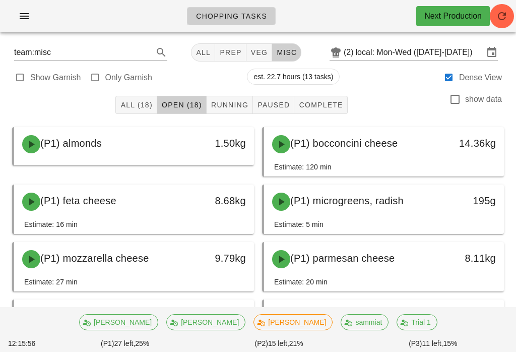
click at [253, 56] on span "veg" at bounding box center [259, 52] width 18 height 8
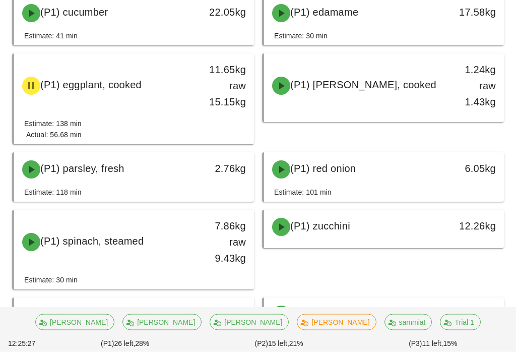
scroll to position [230, 0]
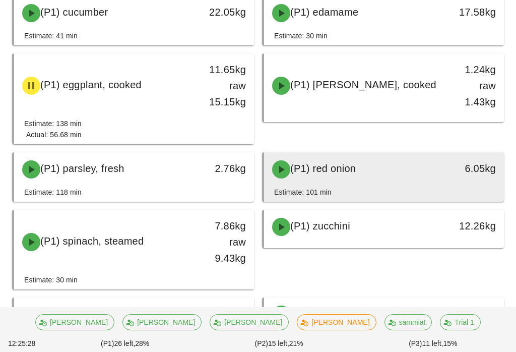
click at [418, 169] on div "(P1) red onion" at bounding box center [354, 169] width 177 height 30
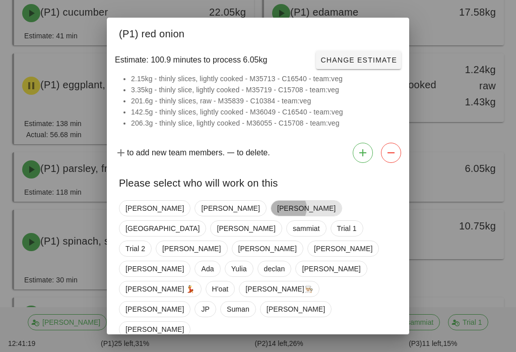
click at [277, 216] on span "[PERSON_NAME]" at bounding box center [306, 208] width 58 height 15
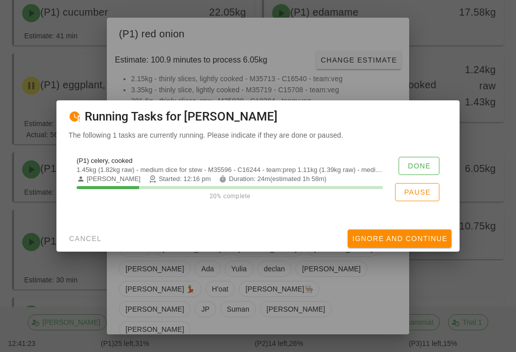
click at [418, 196] on span "Pause" at bounding box center [417, 192] width 27 height 8
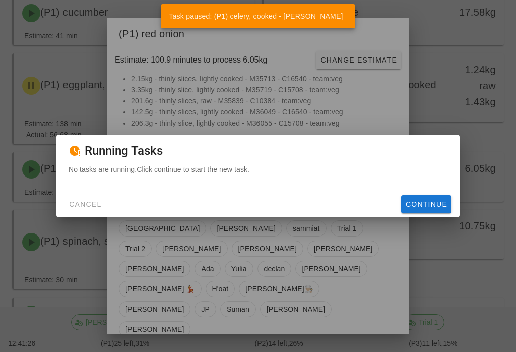
click at [419, 208] on span "Continue" at bounding box center [426, 204] width 42 height 8
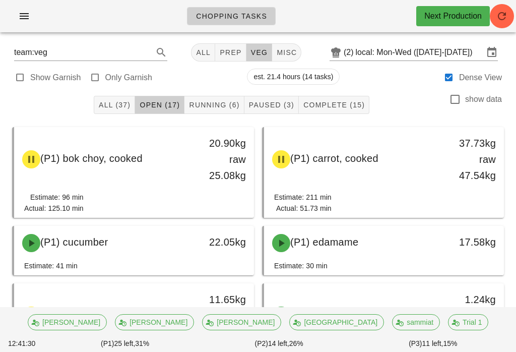
click at [227, 43] on button "prep" at bounding box center [230, 52] width 31 height 18
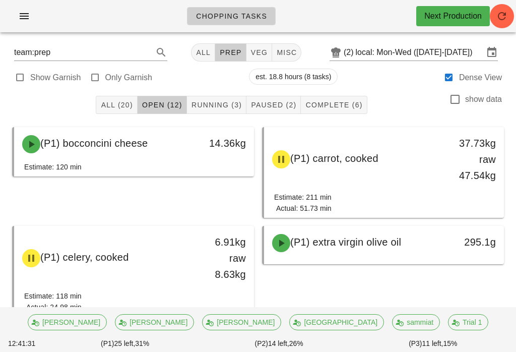
click at [252, 44] on button "veg" at bounding box center [259, 52] width 26 height 18
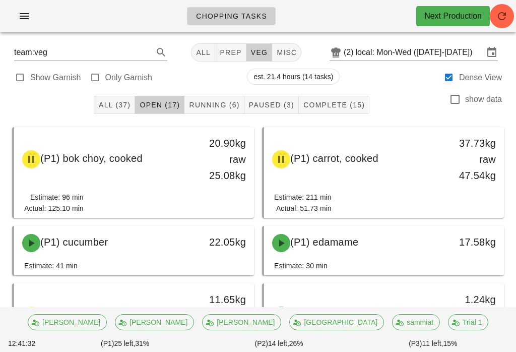
click at [220, 109] on span "Running (6)" at bounding box center [213, 105] width 51 height 8
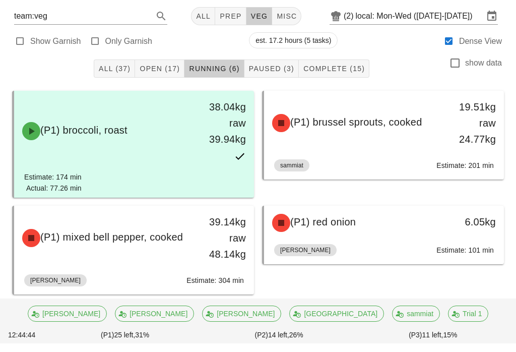
scroll to position [60, 0]
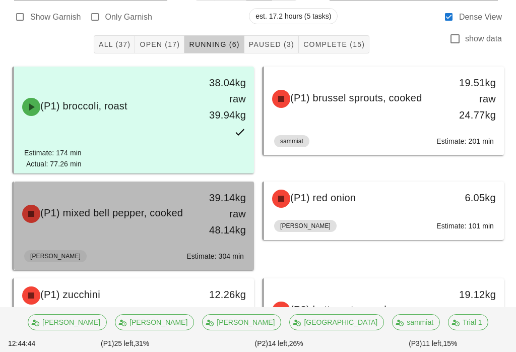
click at [227, 204] on div "39.14kg raw 48.14kg" at bounding box center [222, 213] width 47 height 48
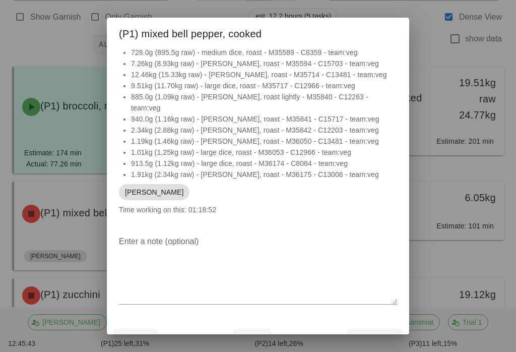
click at [162, 343] on div "Cancel Pause Complete" at bounding box center [258, 338] width 302 height 26
click at [144, 339] on button "Cancel" at bounding box center [135, 338] width 41 height 18
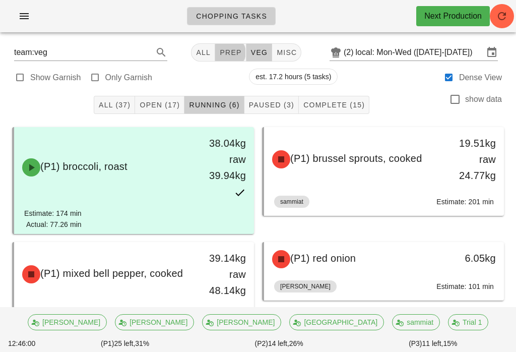
click at [234, 55] on span "prep" at bounding box center [230, 52] width 22 height 8
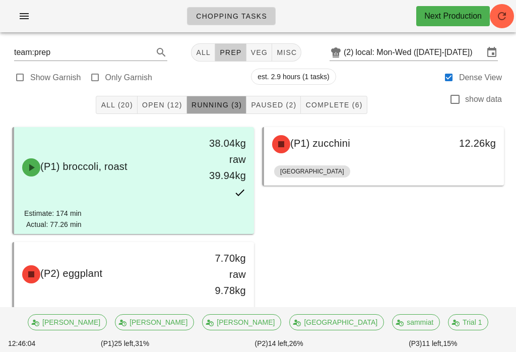
click at [226, 97] on button "Running (3)" at bounding box center [216, 105] width 59 height 18
click at [261, 44] on button "veg" at bounding box center [259, 52] width 26 height 18
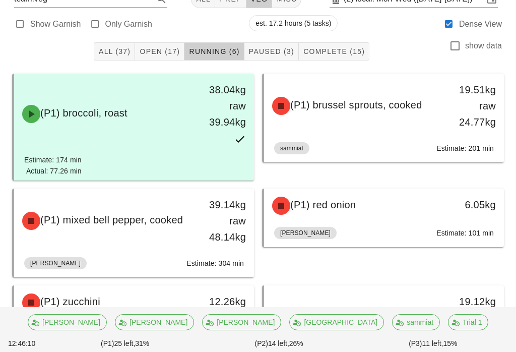
scroll to position [133, 0]
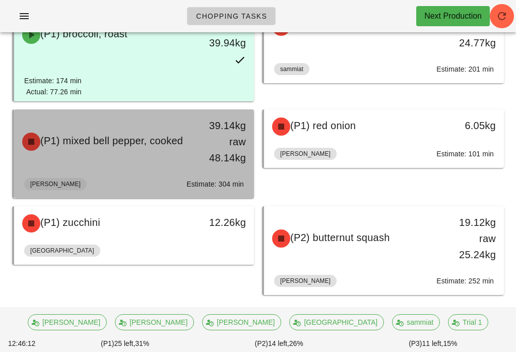
click at [156, 157] on div "(P1) mixed bell pepper, cooked" at bounding box center [104, 141] width 177 height 30
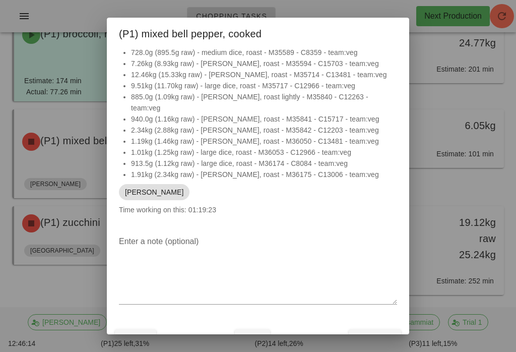
click at [152, 329] on button "Cancel" at bounding box center [135, 338] width 41 height 18
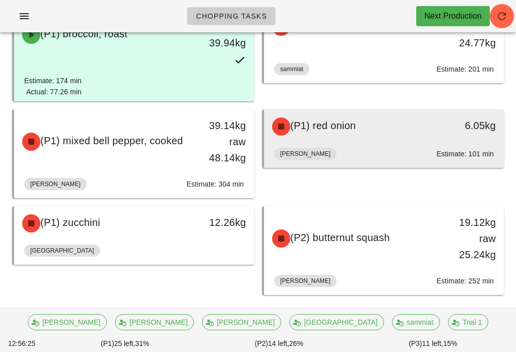
click at [365, 144] on div "[PERSON_NAME] Estimate: 101 min" at bounding box center [384, 156] width 220 height 24
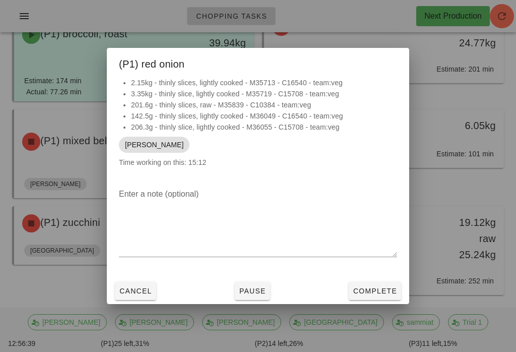
click at [60, 285] on div at bounding box center [258, 176] width 516 height 352
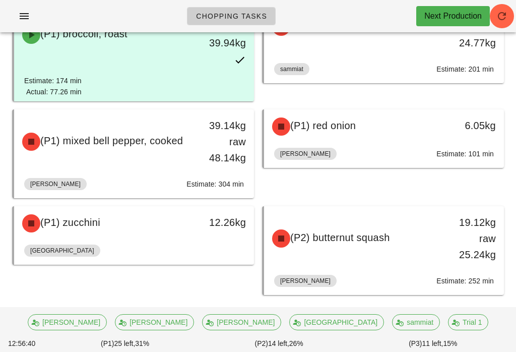
click at [78, 296] on div "(P1) zucchini 12.26kg Milan" at bounding box center [133, 250] width 250 height 97
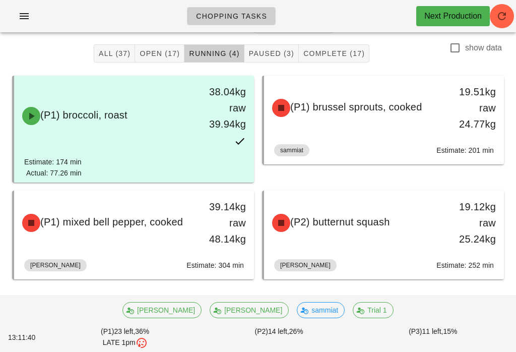
scroll to position [36, 0]
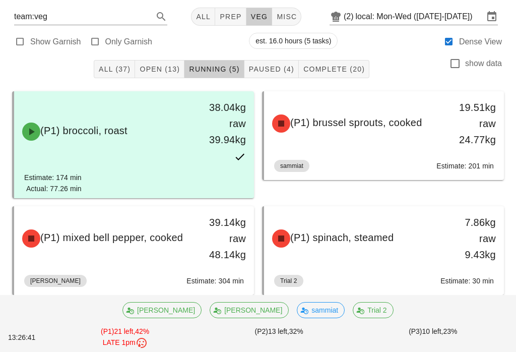
click at [171, 63] on button "Open (13)" at bounding box center [159, 69] width 49 height 18
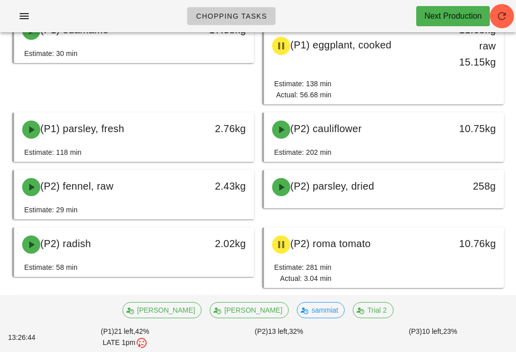
scroll to position [149, 0]
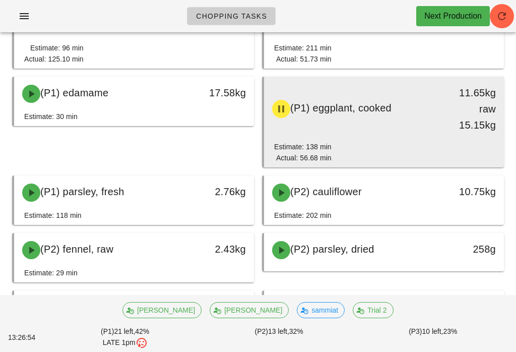
click at [402, 166] on div "Estimate: 138 min Actual: 56.68 min" at bounding box center [384, 154] width 220 height 26
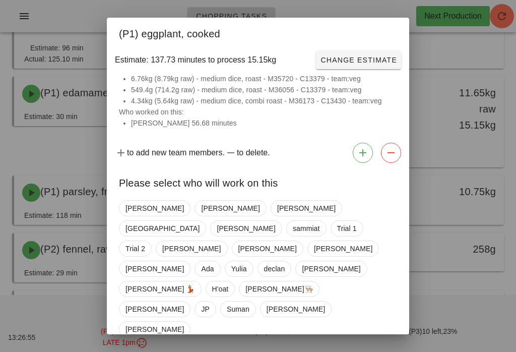
click at [446, 186] on div at bounding box center [258, 176] width 516 height 352
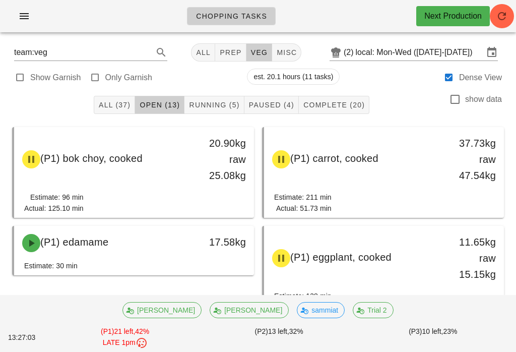
click at [288, 46] on button "misc" at bounding box center [286, 52] width 29 height 18
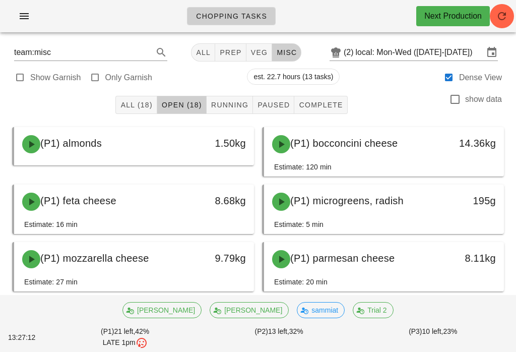
click at [258, 49] on span "veg" at bounding box center [259, 52] width 18 height 8
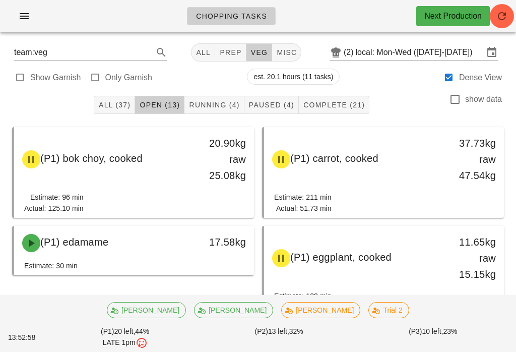
click at [104, 69] on div "Show Garnish Only Garnish est. 20.1 hours (11 tasks) Dense View" at bounding box center [258, 77] width 504 height 24
click at [100, 76] on div at bounding box center [95, 78] width 14 height 14
type input "garnish"
checkbox input "true"
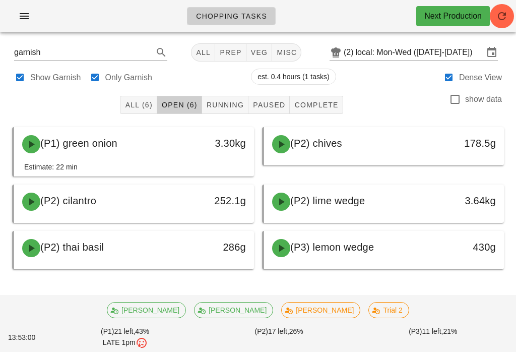
scroll to position [16, 0]
click at [100, 71] on div at bounding box center [95, 78] width 14 height 14
checkbox input "false"
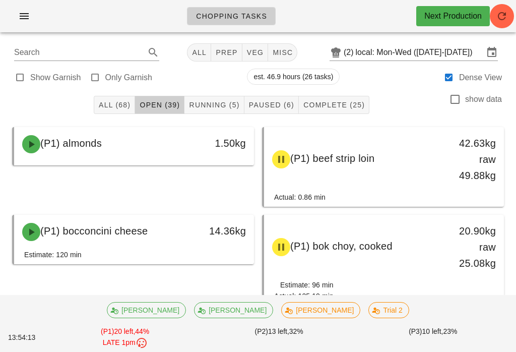
click at [247, 49] on span "veg" at bounding box center [255, 52] width 18 height 8
type input "team:veg"
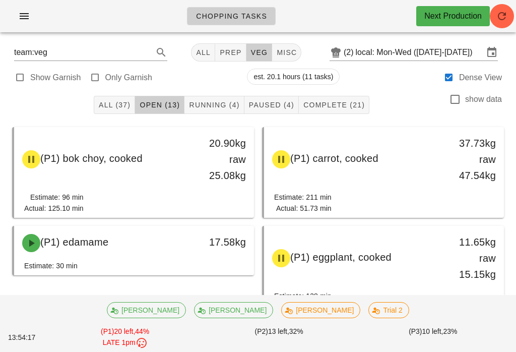
click at [214, 109] on span "Running (4)" at bounding box center [213, 105] width 51 height 8
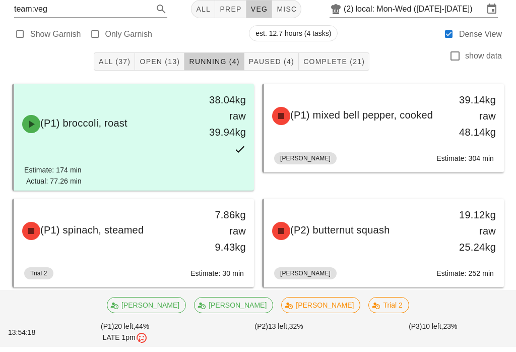
scroll to position [36, 0]
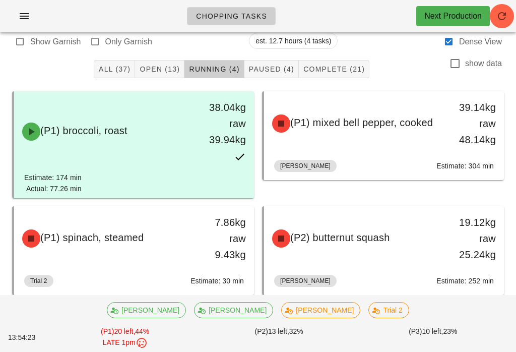
click at [162, 66] on span "Open (13)" at bounding box center [159, 69] width 41 height 8
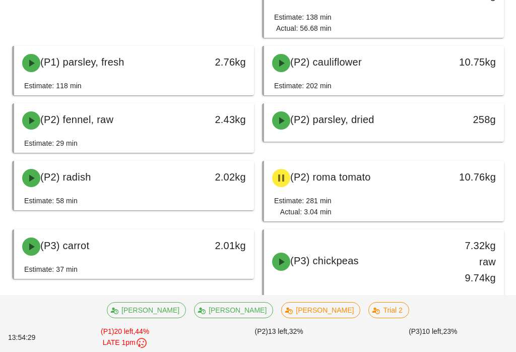
scroll to position [282, 0]
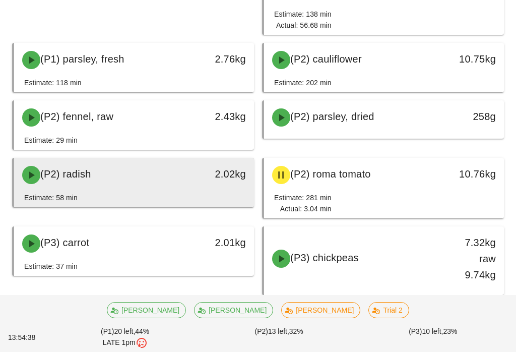
click at [123, 172] on div "(P2) radish" at bounding box center [104, 175] width 177 height 30
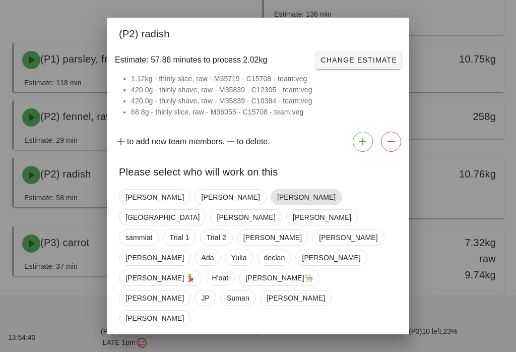
click at [277, 205] on span "[PERSON_NAME]" at bounding box center [306, 196] width 58 height 15
click at [358, 349] on span "Confirm Start" at bounding box center [364, 353] width 66 height 8
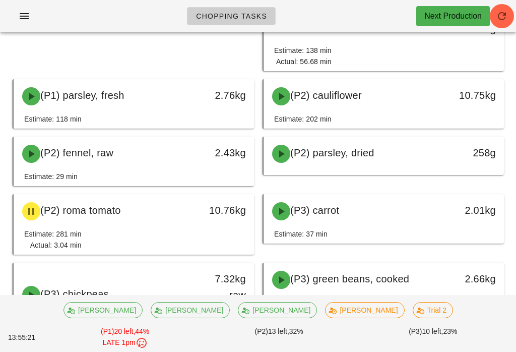
scroll to position [236, 0]
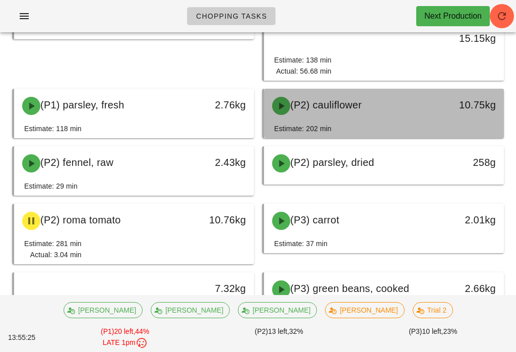
click at [393, 118] on div "(P2) cauliflower" at bounding box center [354, 106] width 177 height 30
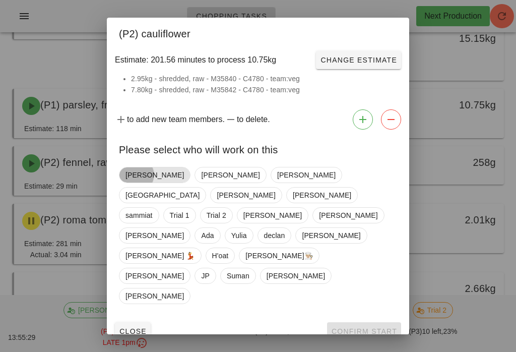
click at [152, 183] on span "[PERSON_NAME]" at bounding box center [155, 175] width 72 height 16
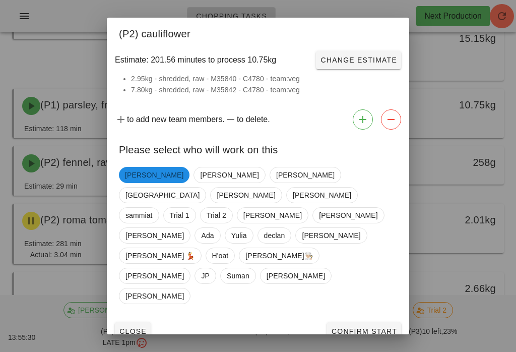
click at [364, 327] on span "Confirm Start" at bounding box center [364, 331] width 66 height 8
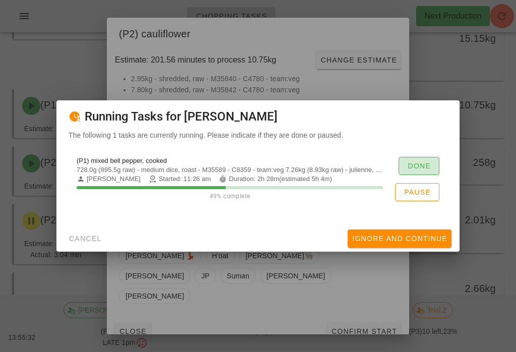
click at [434, 173] on button "Done" at bounding box center [419, 166] width 41 height 18
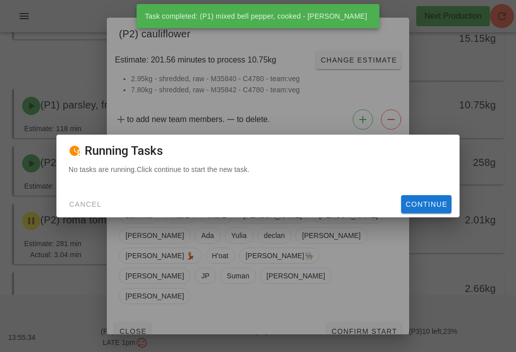
click at [431, 213] on button "Continue" at bounding box center [426, 204] width 50 height 18
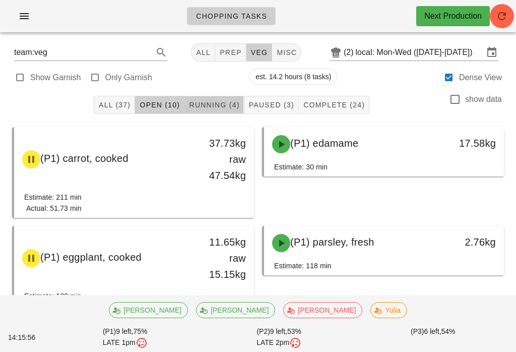
click at [226, 103] on span "Running (4)" at bounding box center [213, 105] width 51 height 8
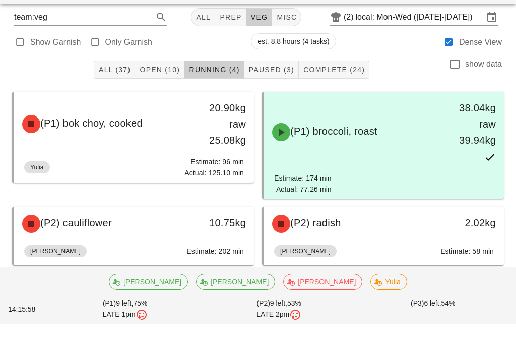
scroll to position [6, 0]
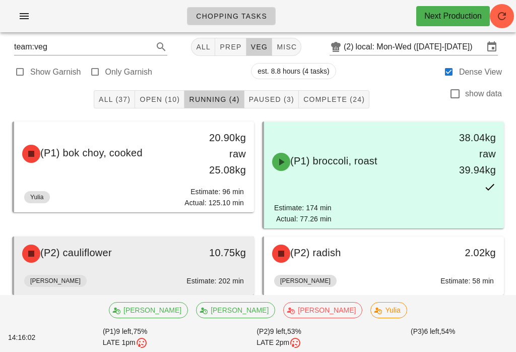
click at [160, 269] on div "(P2) cauliflower 10.75kg" at bounding box center [134, 253] width 240 height 34
